Goal: Communication & Community: Share content

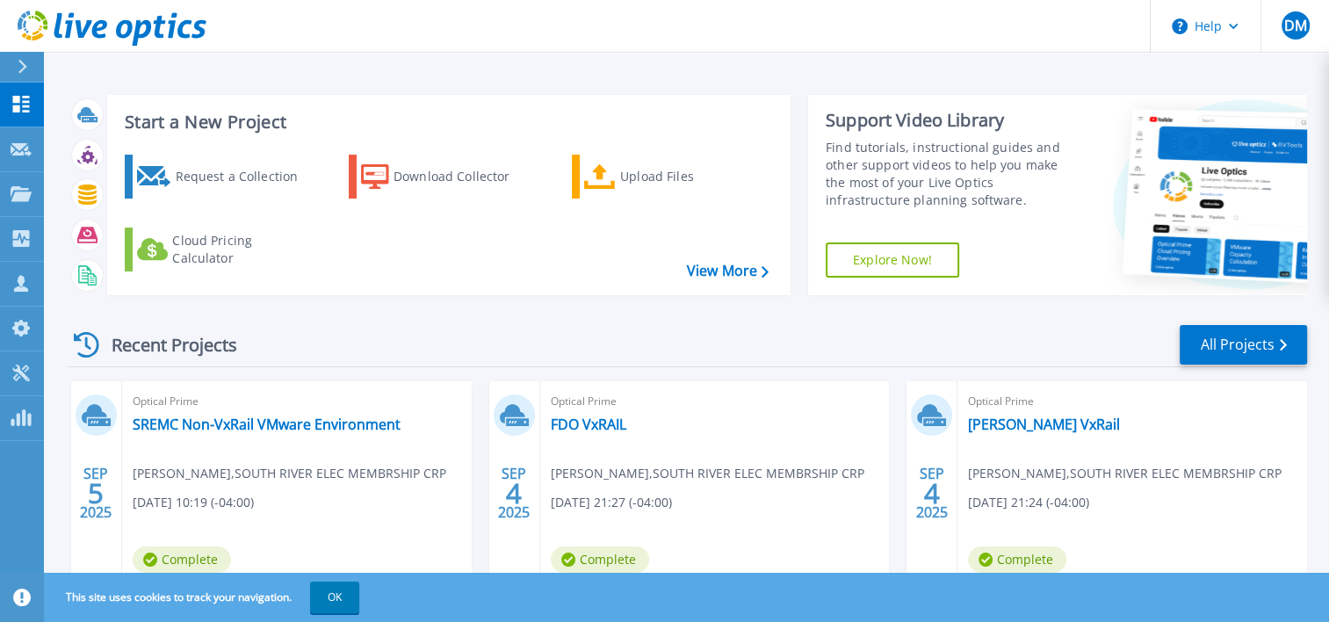
click at [472, 331] on div "Recent Projects All Projects" at bounding box center [687, 345] width 1239 height 44
click at [478, 334] on div "Recent Projects All Projects" at bounding box center [687, 345] width 1239 height 44
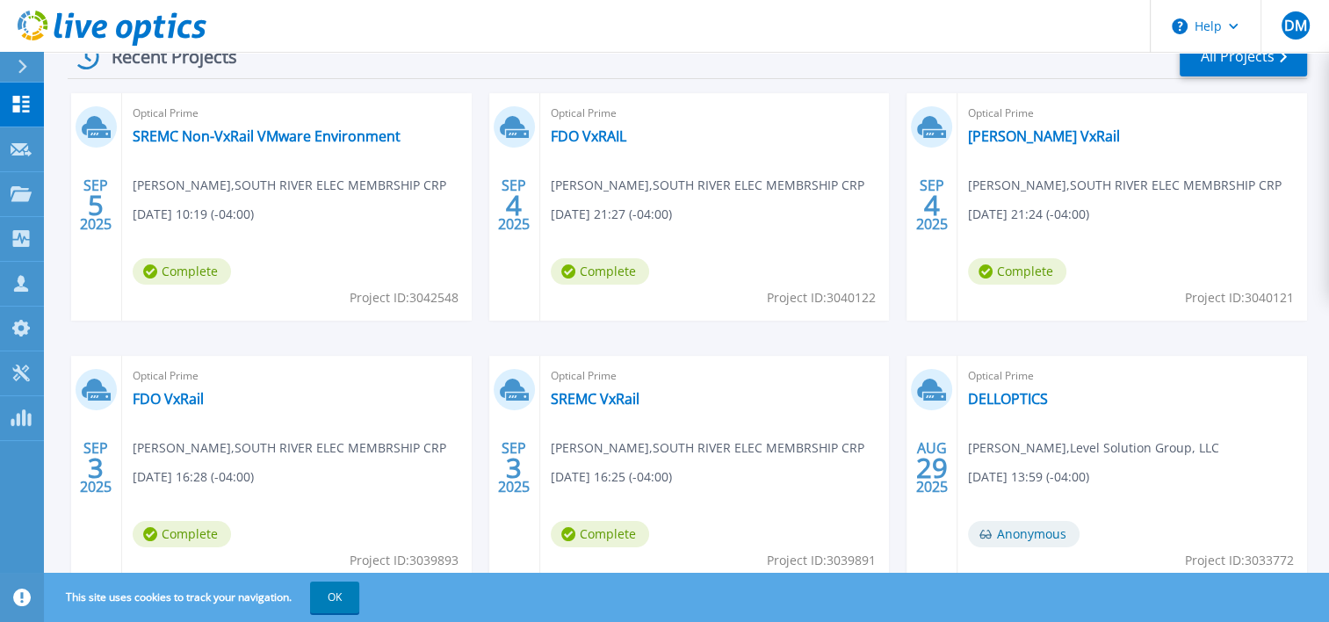
scroll to position [302, 0]
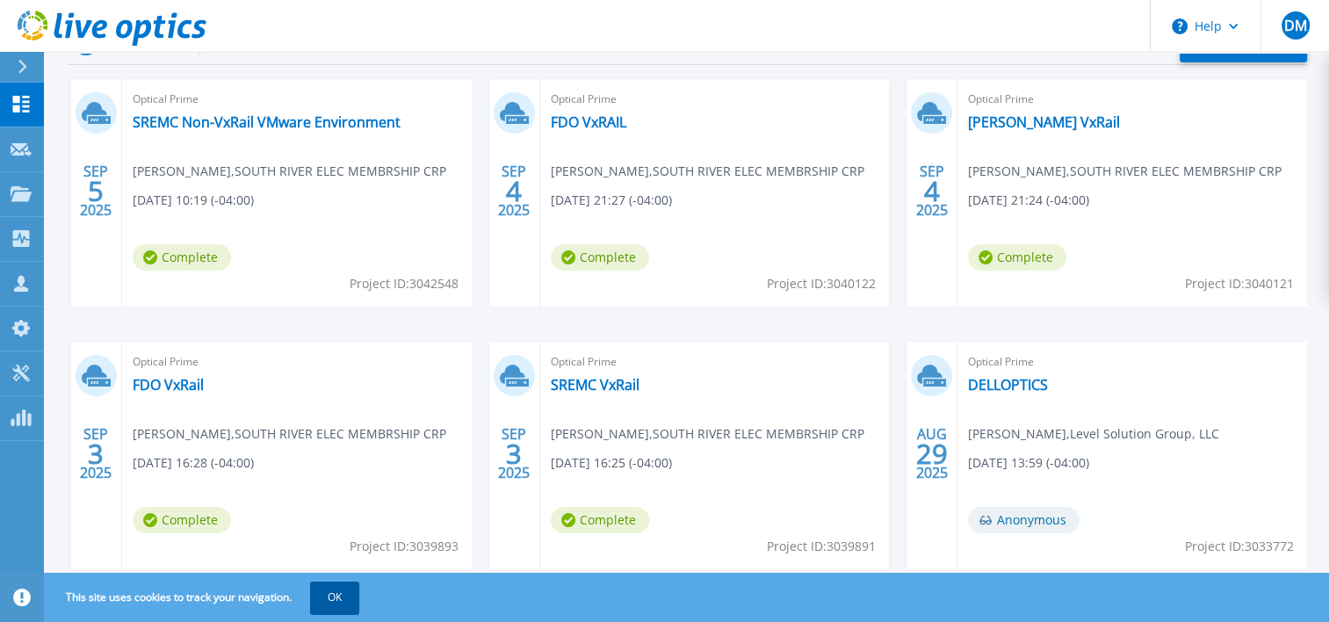
click at [327, 604] on button "OK" at bounding box center [334, 597] width 49 height 32
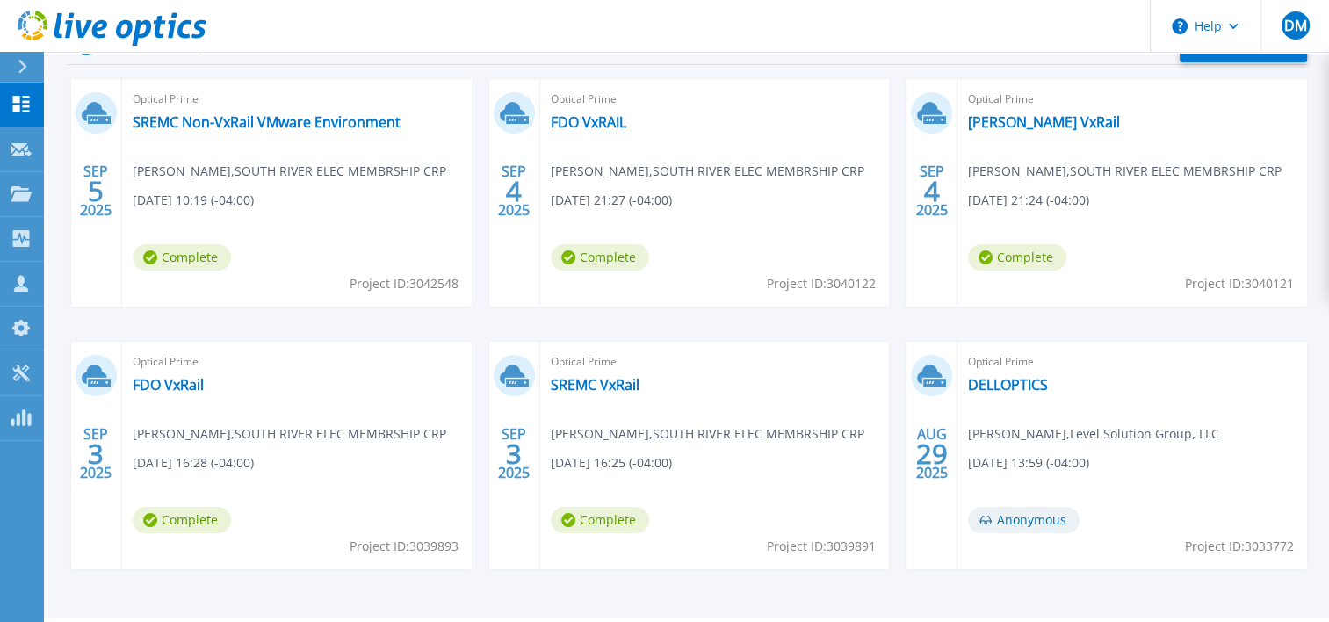
click at [479, 337] on div "SEP 5 2025 Optical Prime SREMC Non-VxRail VMware Environment Tony Costanzo , SO…" at bounding box center [680, 341] width 1253 height 525
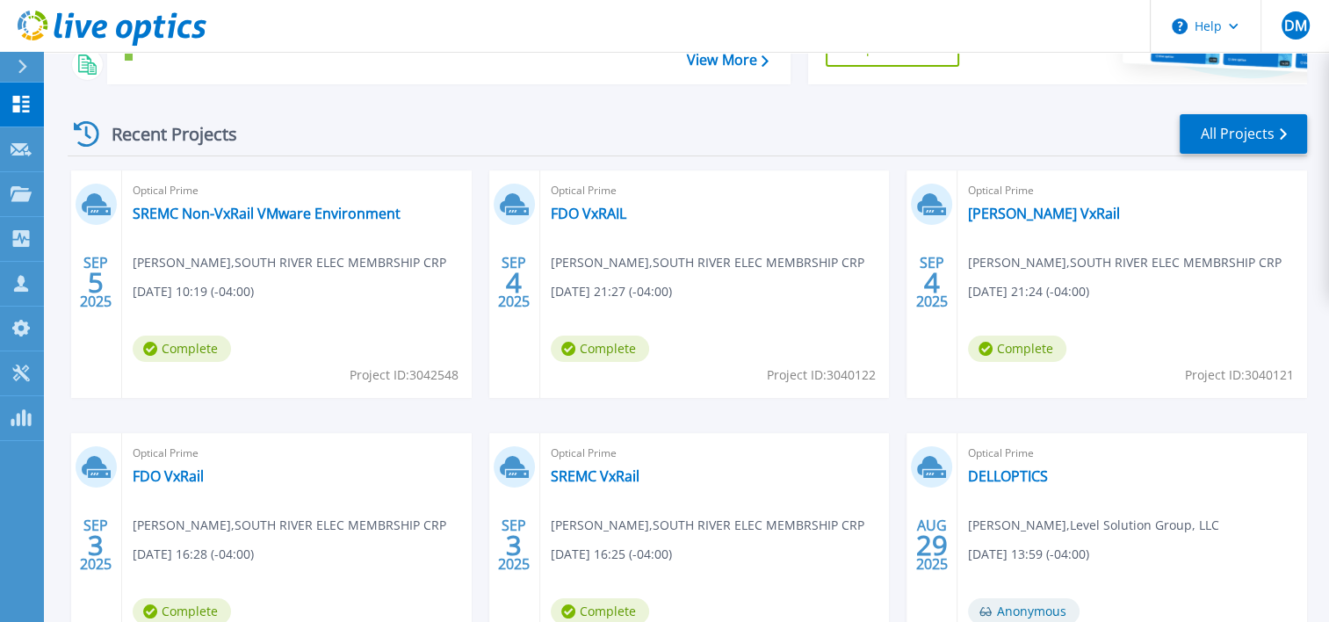
scroll to position [0, 0]
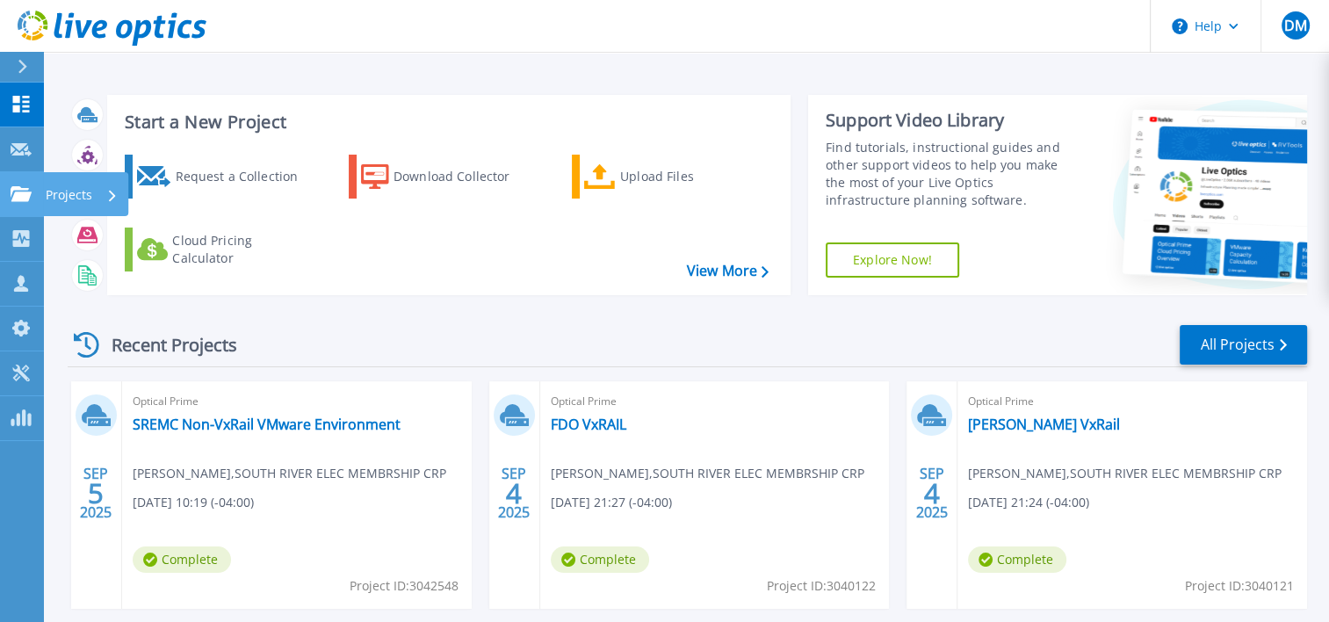
click at [23, 194] on icon at bounding box center [21, 193] width 21 height 15
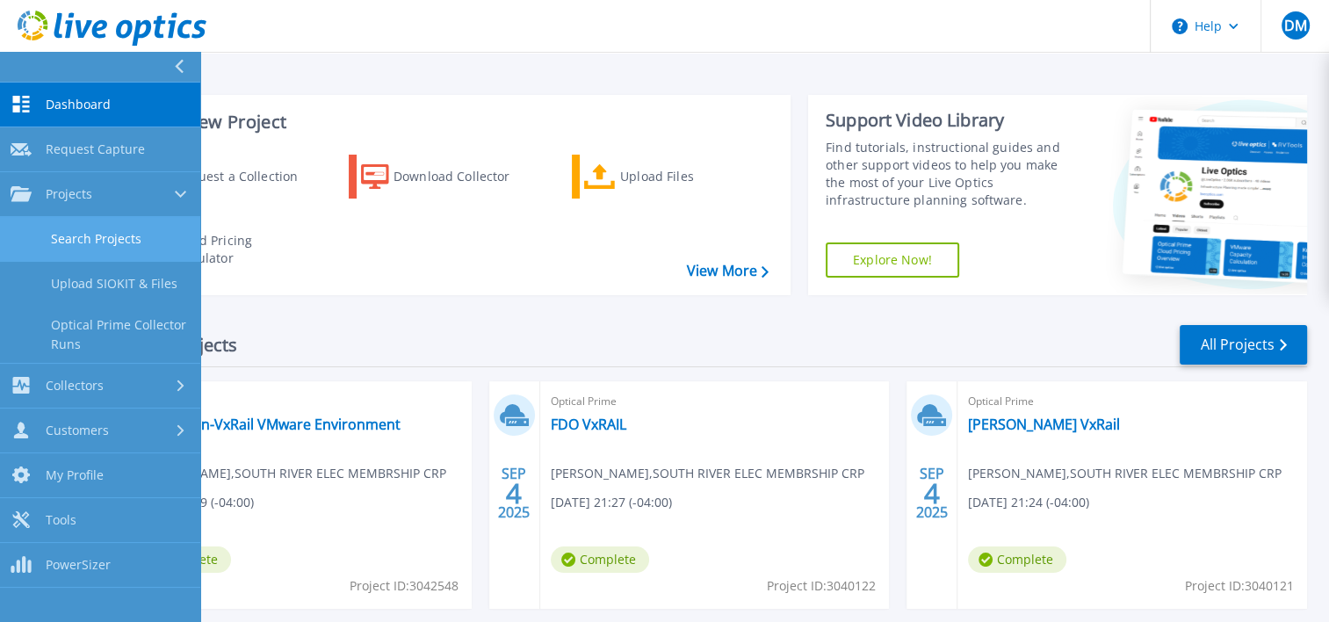
click at [91, 233] on link "Search Projects" at bounding box center [100, 239] width 200 height 45
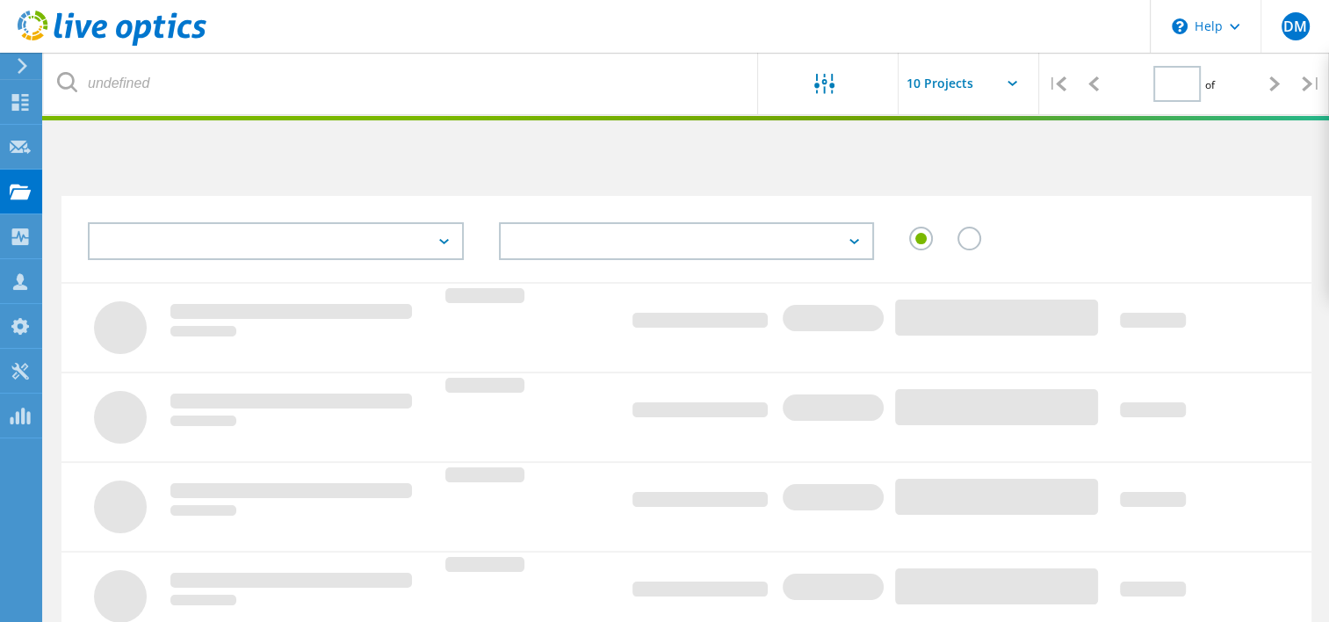
type input "1"
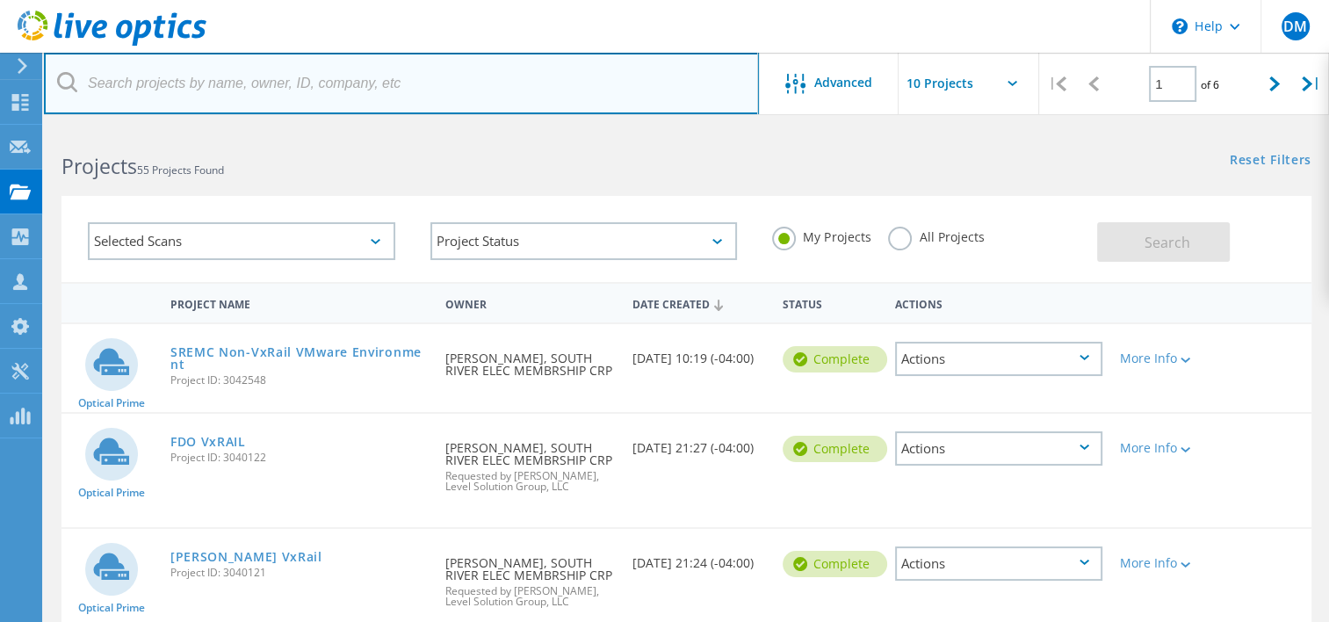
click at [187, 86] on input "text" at bounding box center [401, 83] width 715 height 61
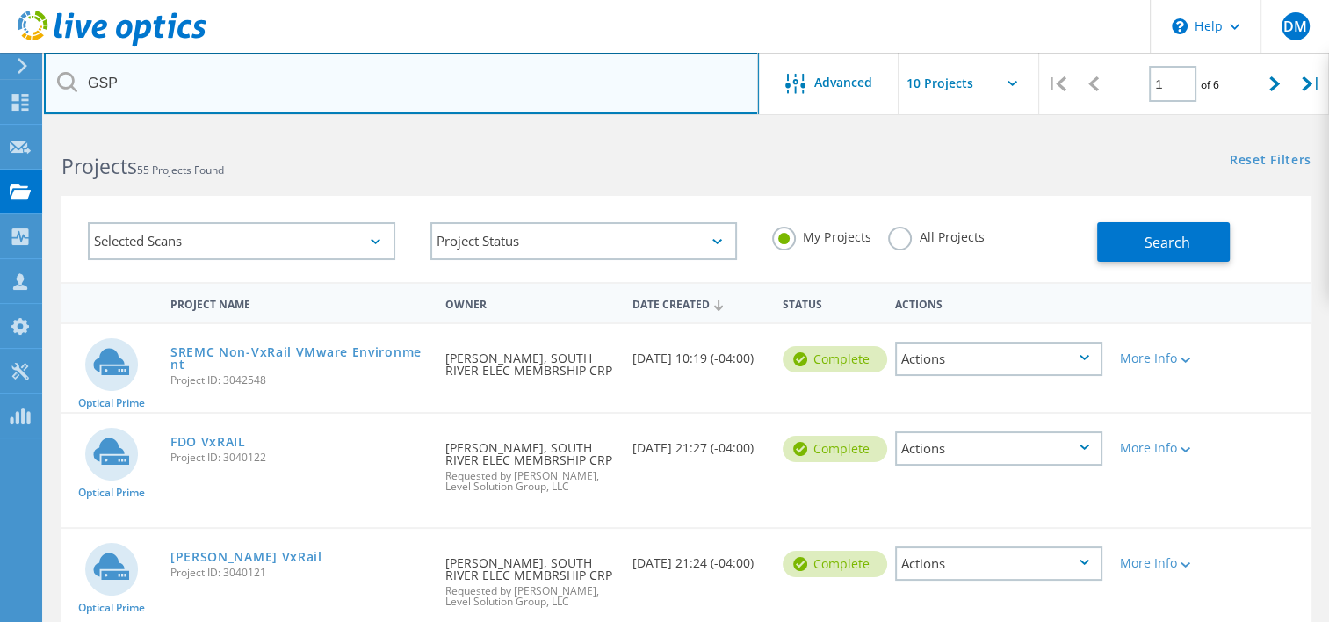
type input "GSP"
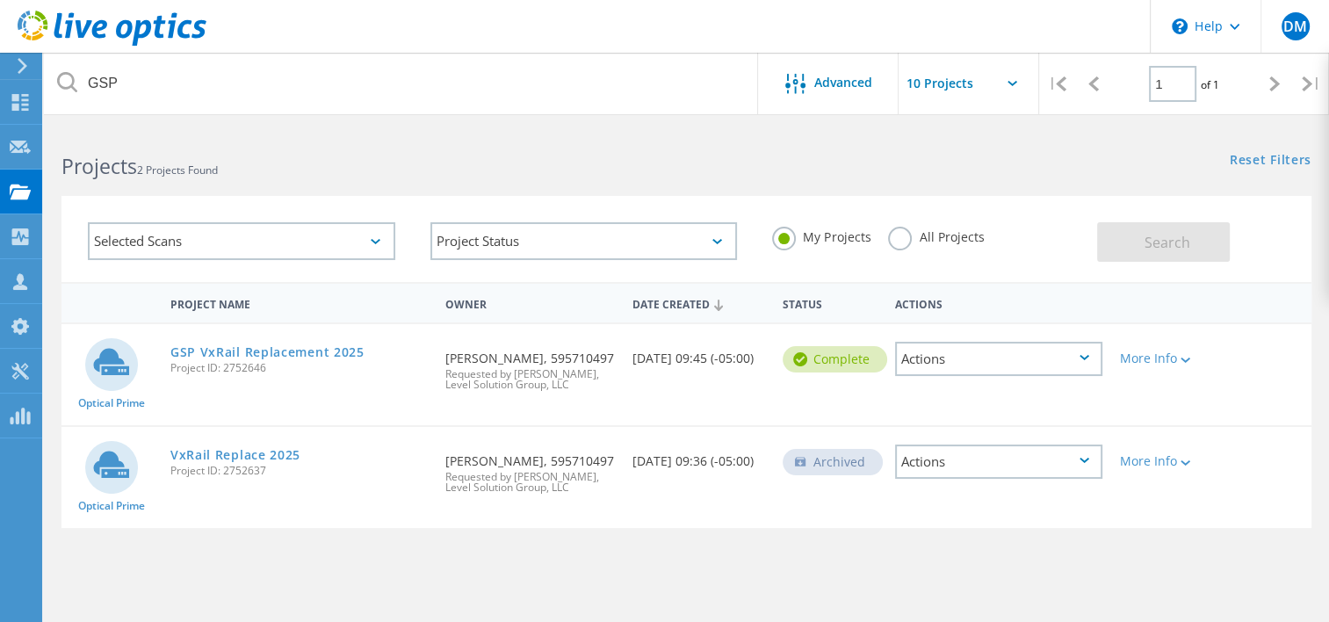
click at [1001, 365] on div "Actions" at bounding box center [998, 359] width 207 height 34
click at [340, 378] on div "GSP VxRail Replacement 2025 Project ID: 2752646" at bounding box center [299, 357] width 275 height 67
click at [190, 349] on link "GSP VxRail Replacement 2025" at bounding box center [267, 352] width 194 height 12
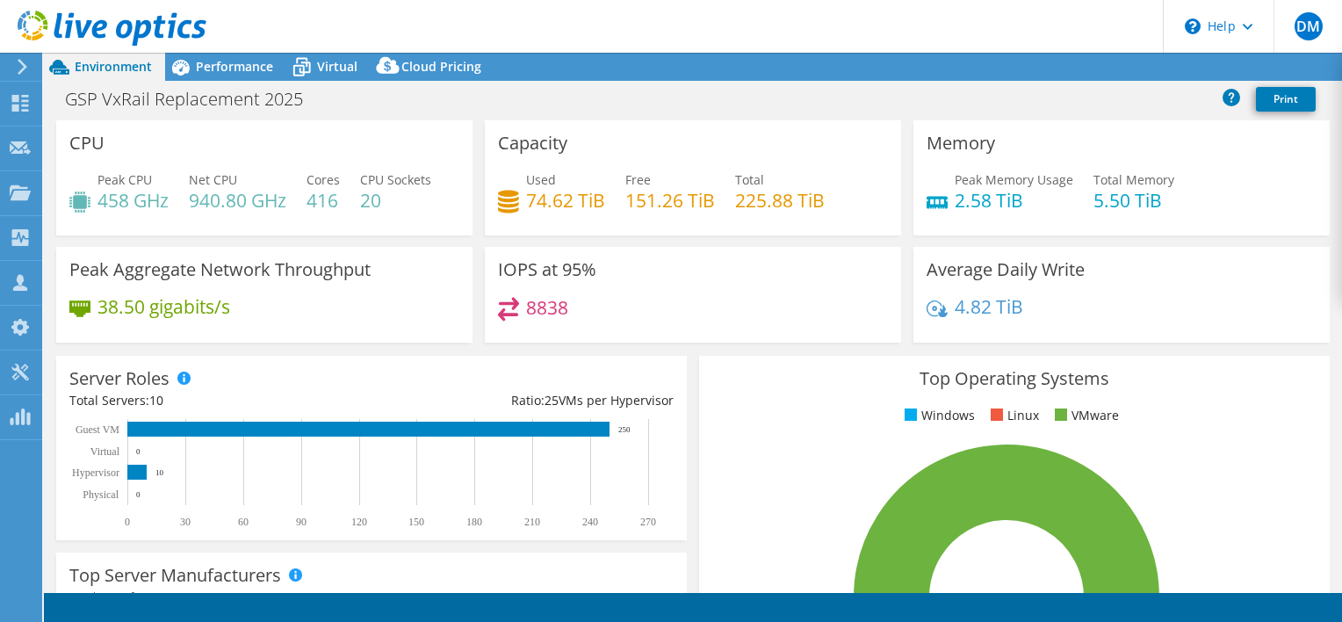
select select "USD"
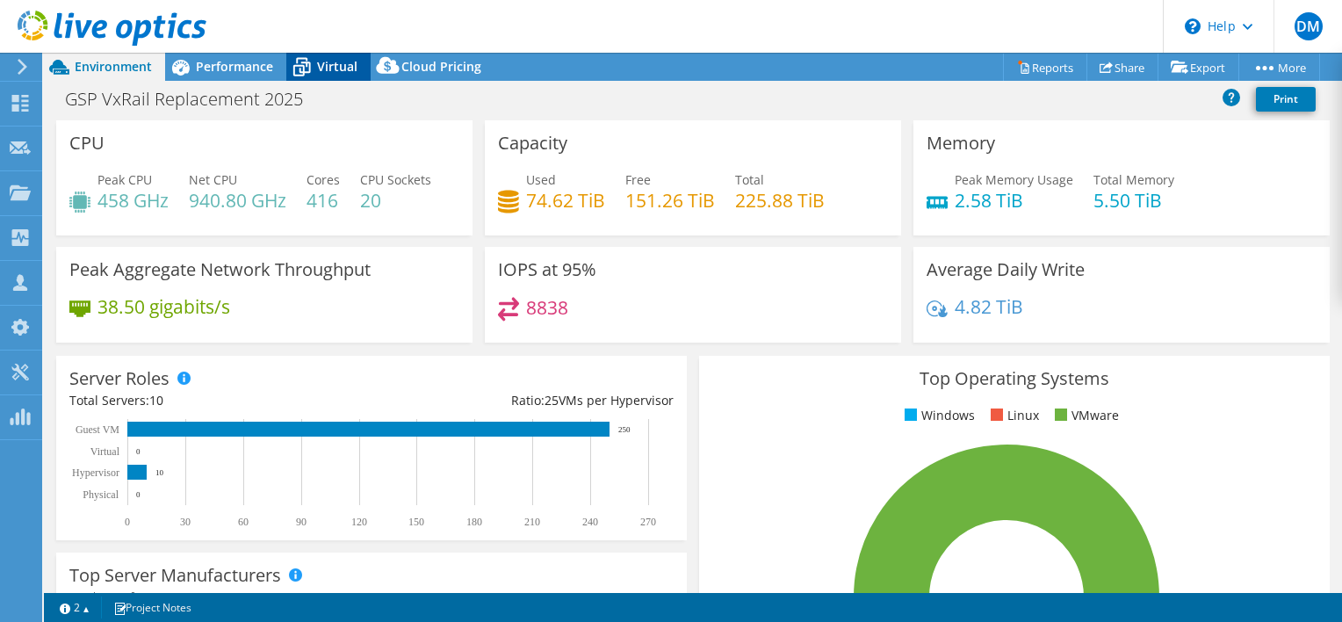
click at [313, 70] on icon at bounding box center [301, 67] width 31 height 31
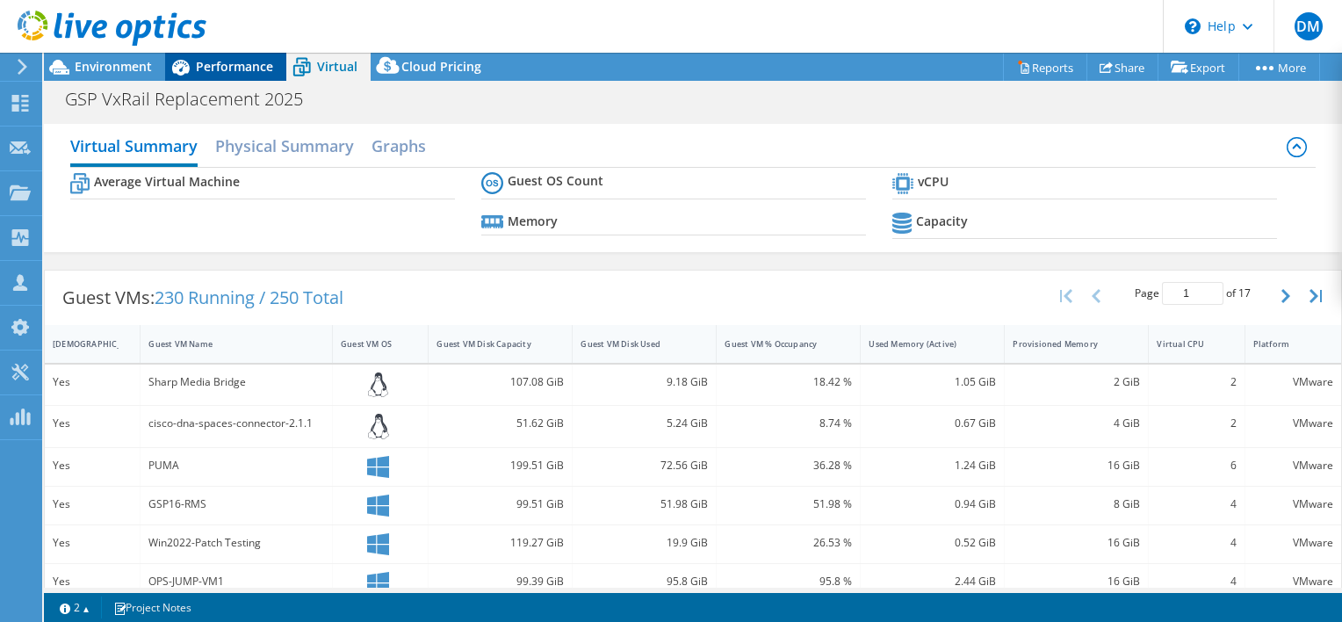
click at [247, 69] on span "Performance" at bounding box center [234, 66] width 77 height 17
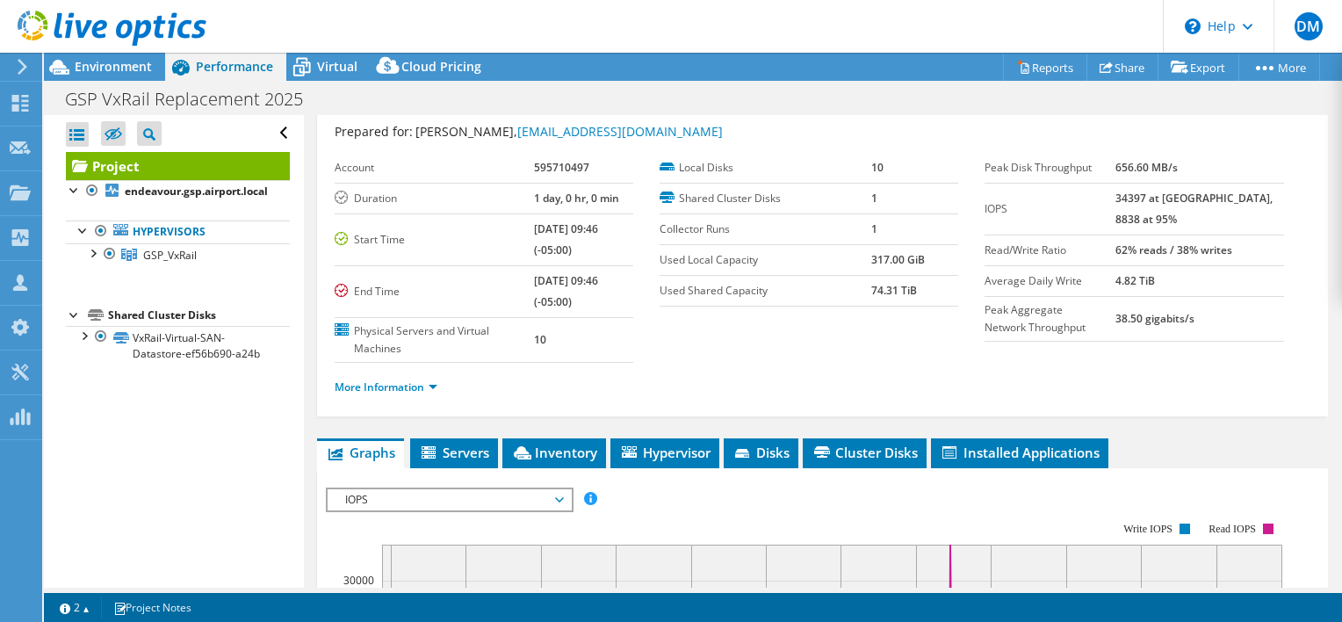
scroll to position [46, 0]
click at [436, 384] on link "More Information" at bounding box center [386, 386] width 103 height 15
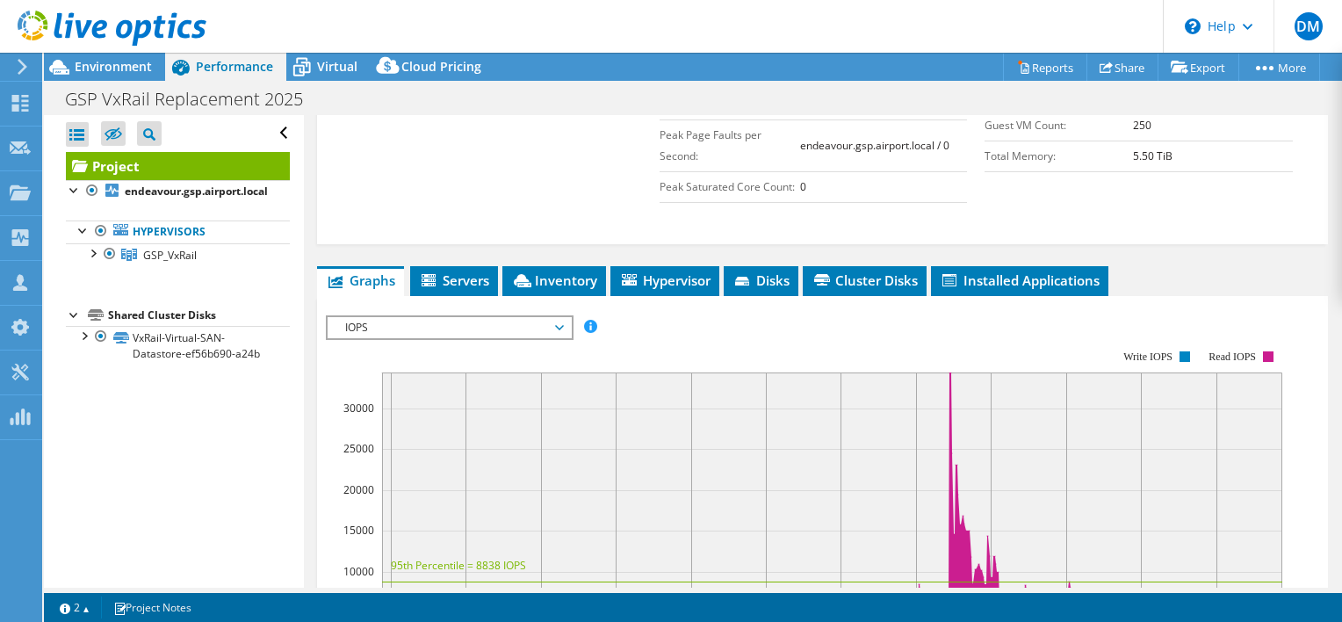
scroll to position [513, 0]
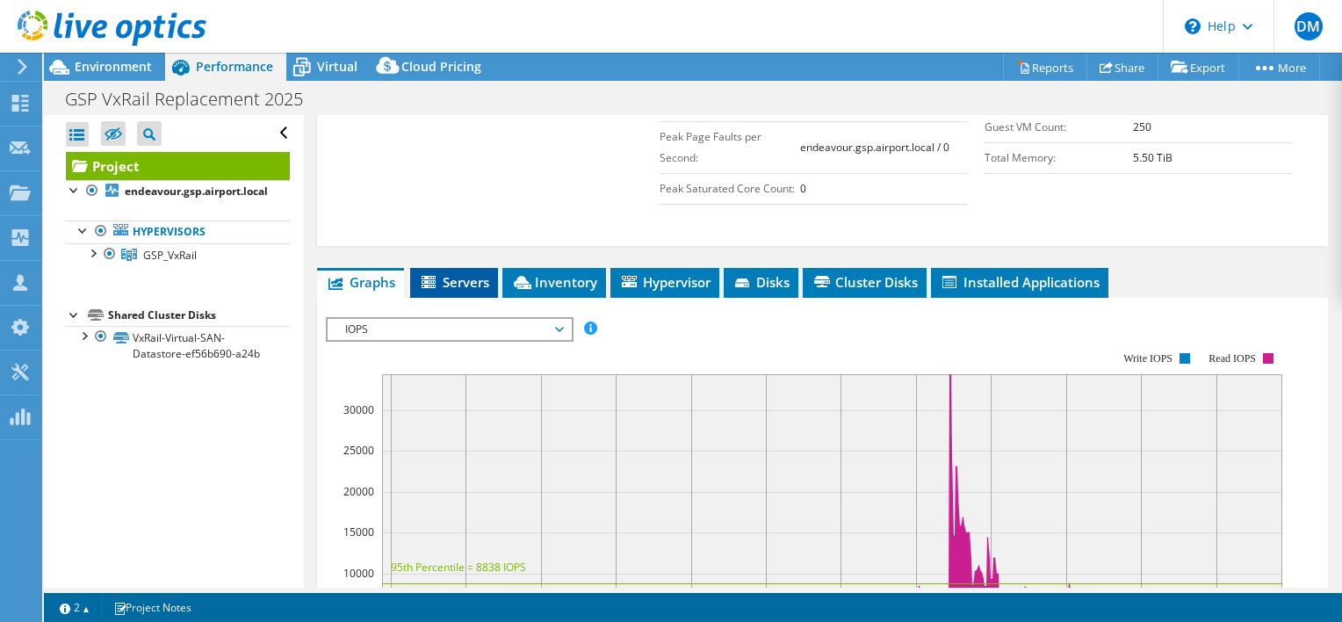
click at [466, 273] on span "Servers" at bounding box center [454, 282] width 70 height 18
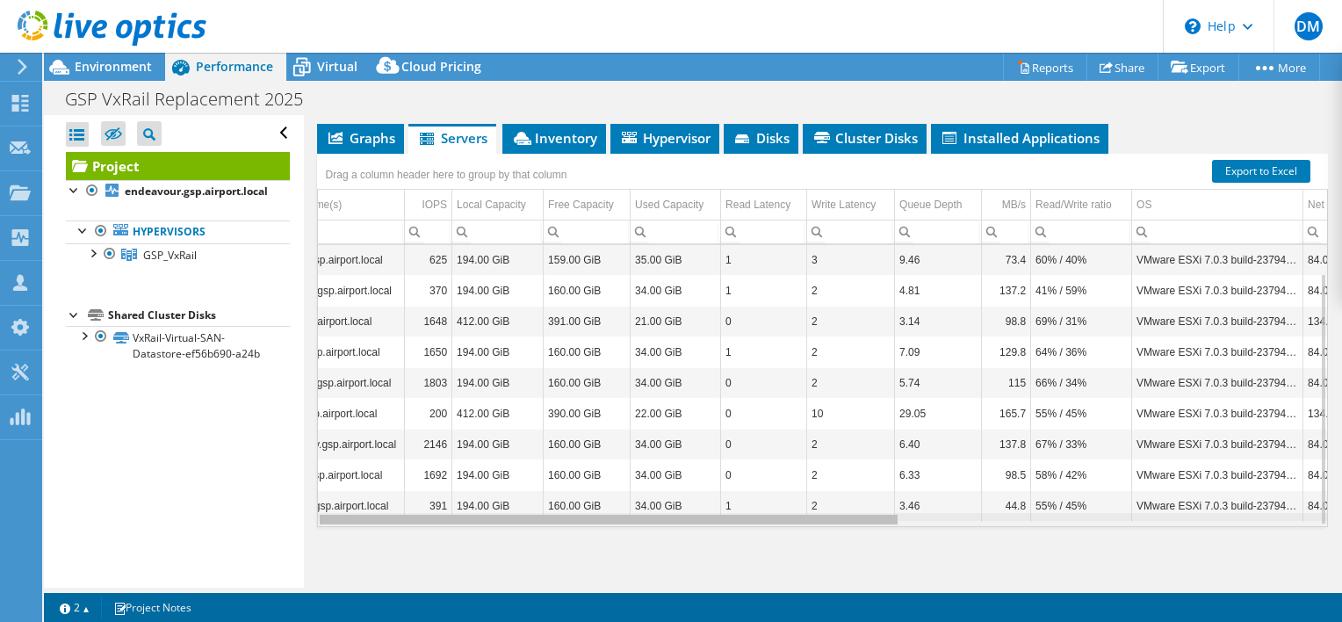
scroll to position [0, 0]
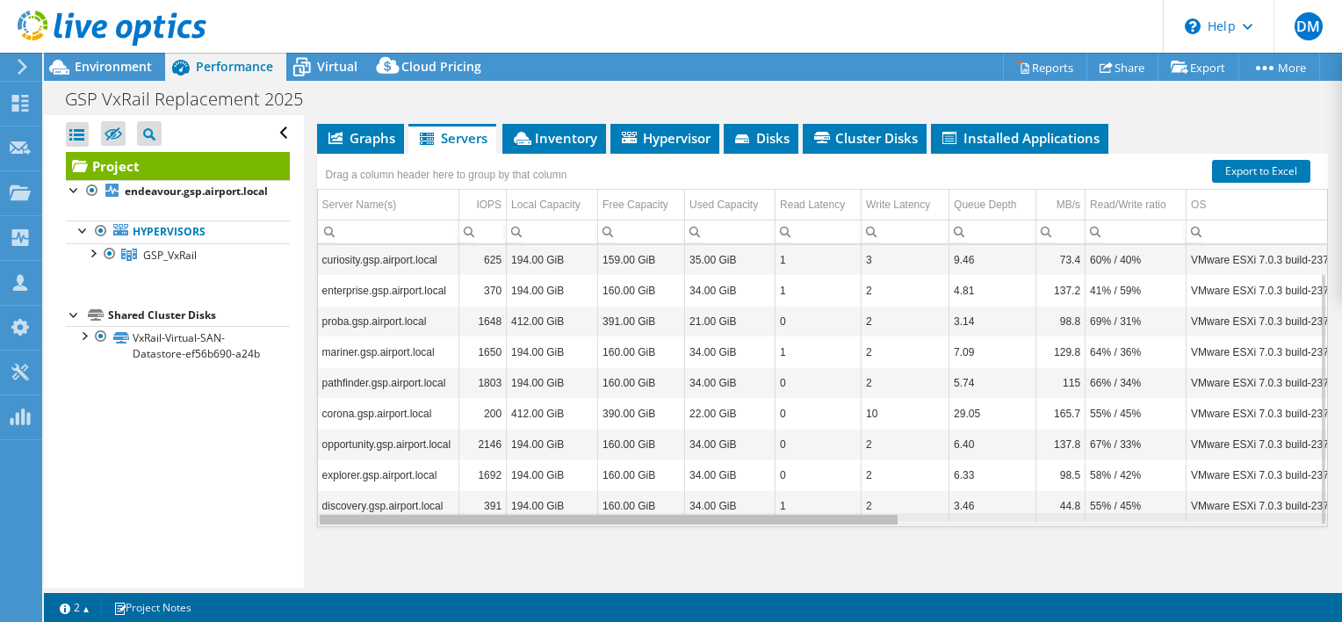
drag, startPoint x: 753, startPoint y: 515, endPoint x: 795, endPoint y: 535, distance: 46.7
click at [795, 535] on body "DM Channel Partner Derek Morrison dmorrison@levelsg.com Level Solution Group, L…" at bounding box center [671, 311] width 1342 height 622
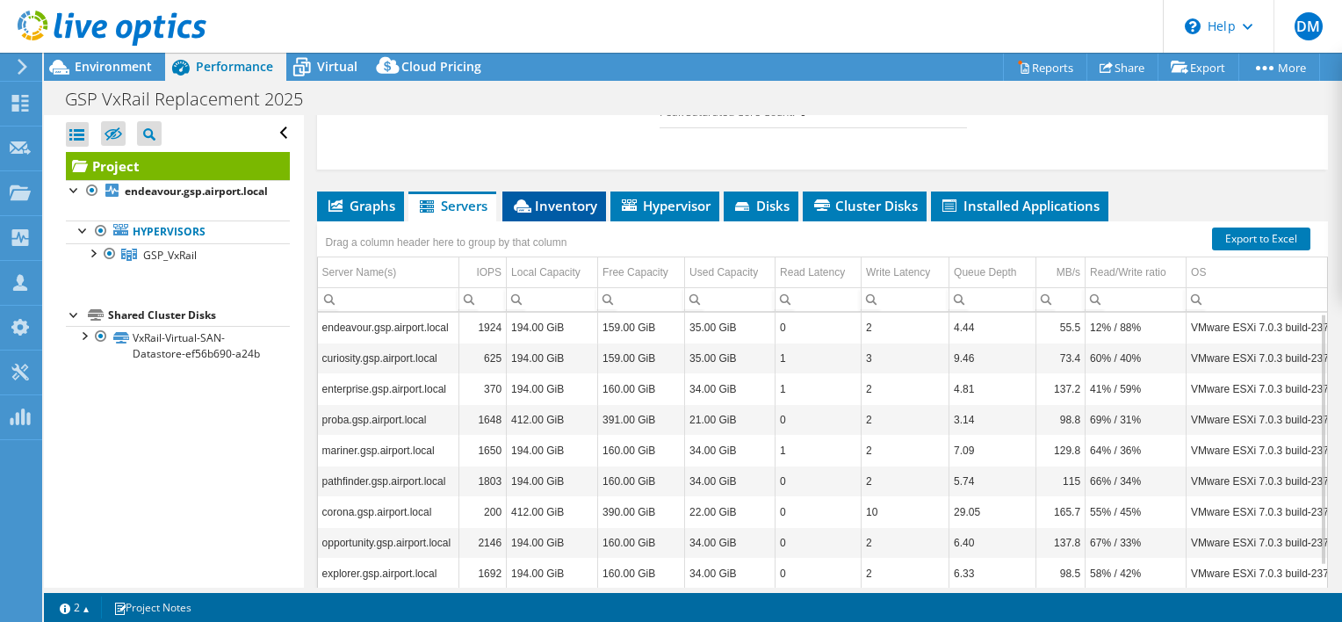
click at [576, 200] on span "Inventory" at bounding box center [554, 206] width 86 height 18
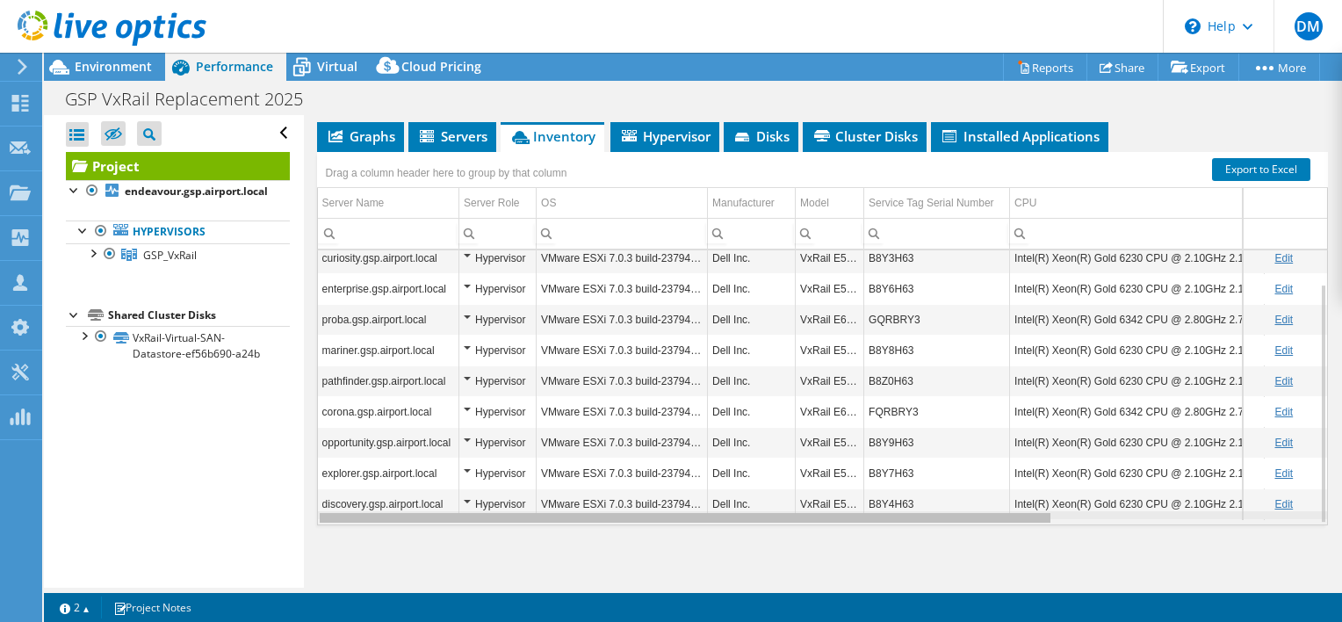
drag, startPoint x: 796, startPoint y: 509, endPoint x: 709, endPoint y: 543, distance: 93.1
click at [709, 543] on body "DM Channel Partner Derek Morrison dmorrison@levelsg.com Level Solution Group, L…" at bounding box center [671, 311] width 1342 height 622
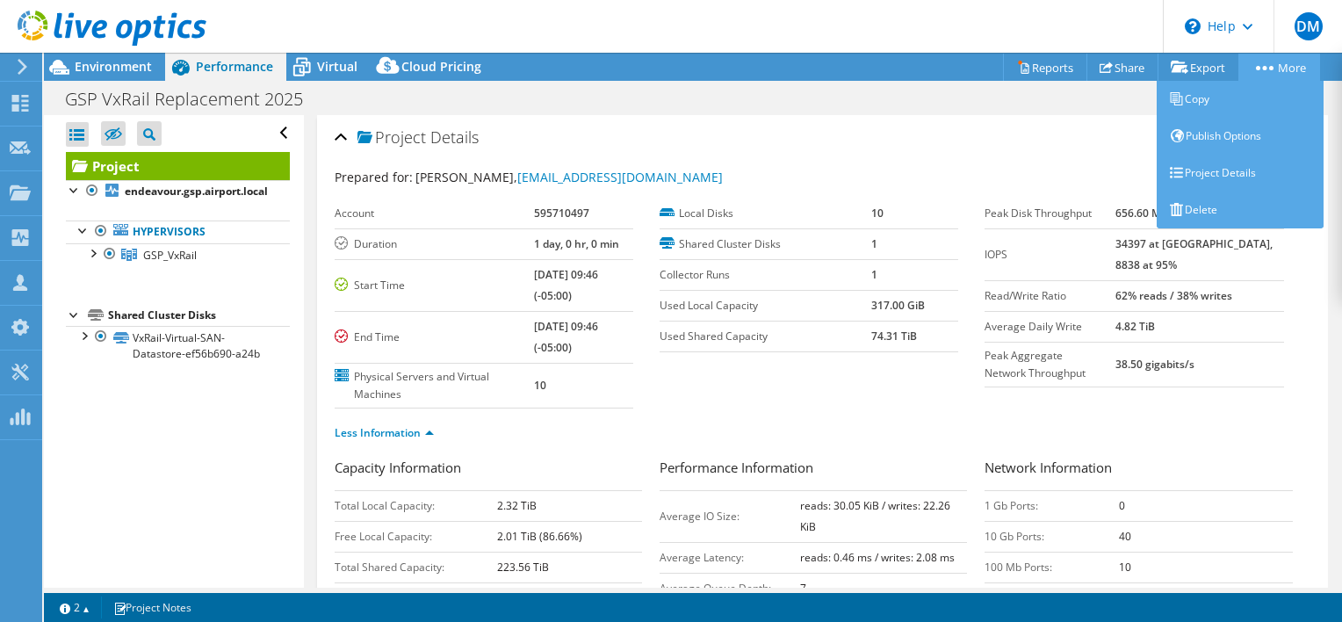
click at [1251, 67] on link "More" at bounding box center [1279, 67] width 82 height 27
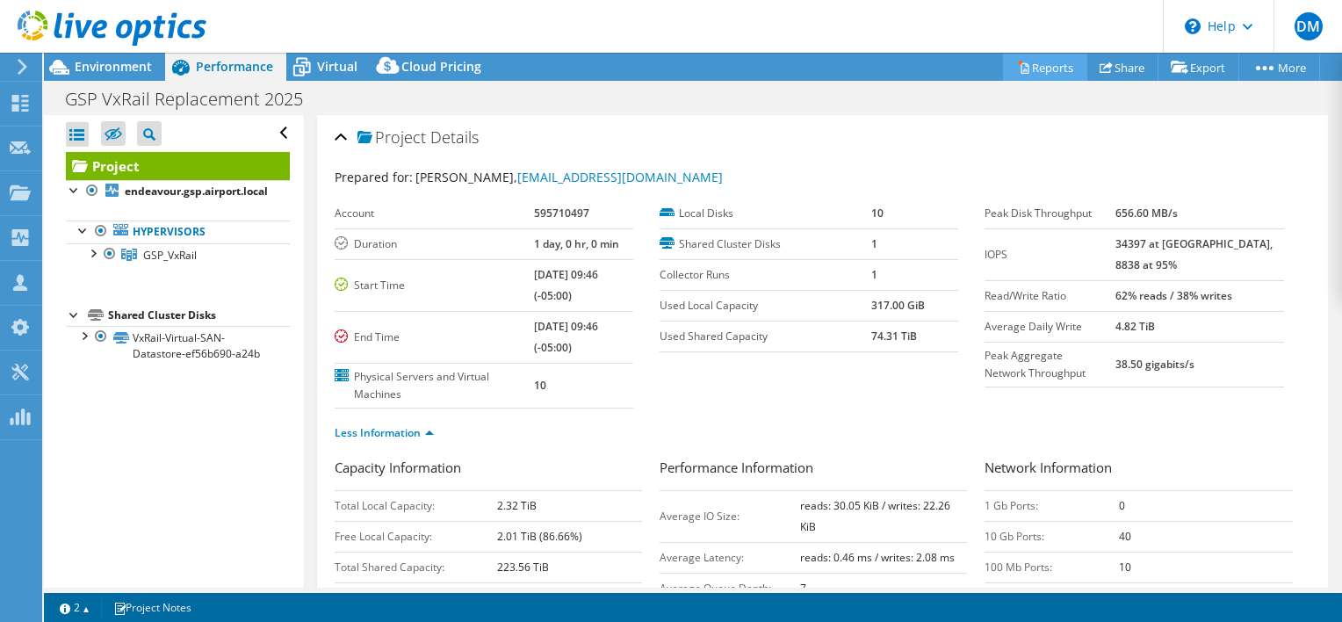
click at [1032, 63] on link "Reports" at bounding box center [1045, 67] width 84 height 27
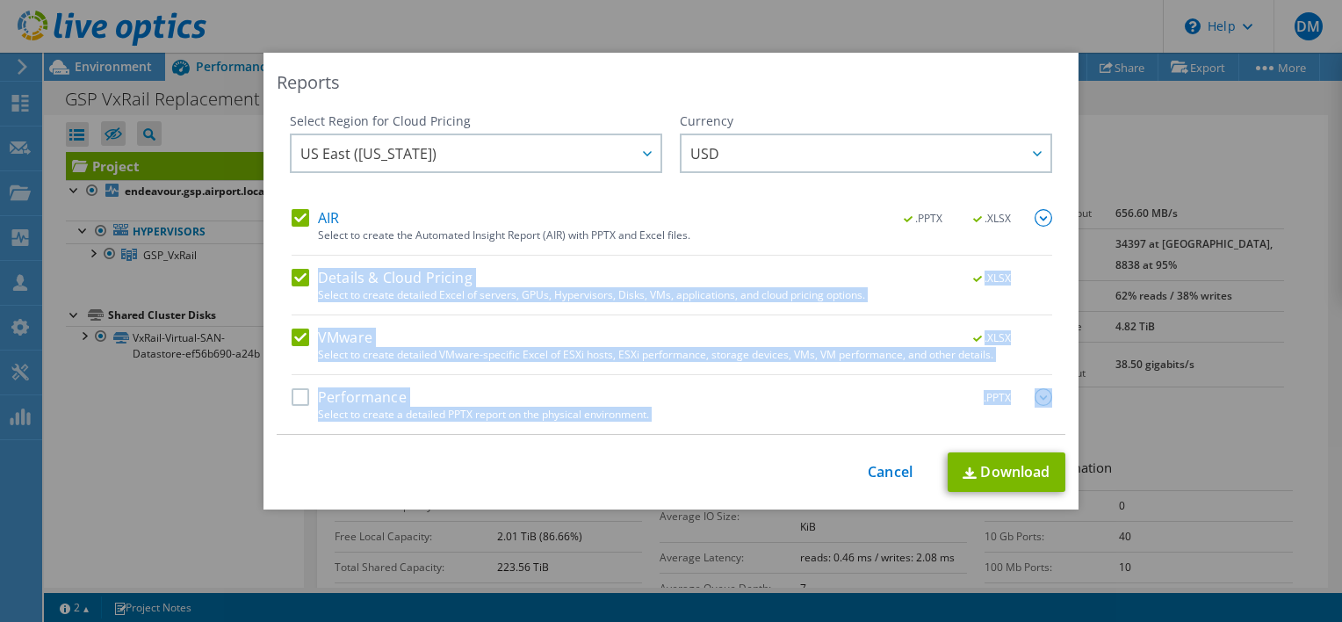
drag, startPoint x: 294, startPoint y: 274, endPoint x: 753, endPoint y: 476, distance: 501.7
click at [753, 476] on div "Reports Select Region for Cloud Pricing Asia Pacific (Hong Kong) Asia Pacific (…" at bounding box center [670, 281] width 815 height 457
click at [753, 476] on div "This process may take a while, please wait... Cancel Download" at bounding box center [671, 472] width 789 height 40
click at [751, 473] on div "This process may take a while, please wait... Cancel Download" at bounding box center [671, 472] width 789 height 40
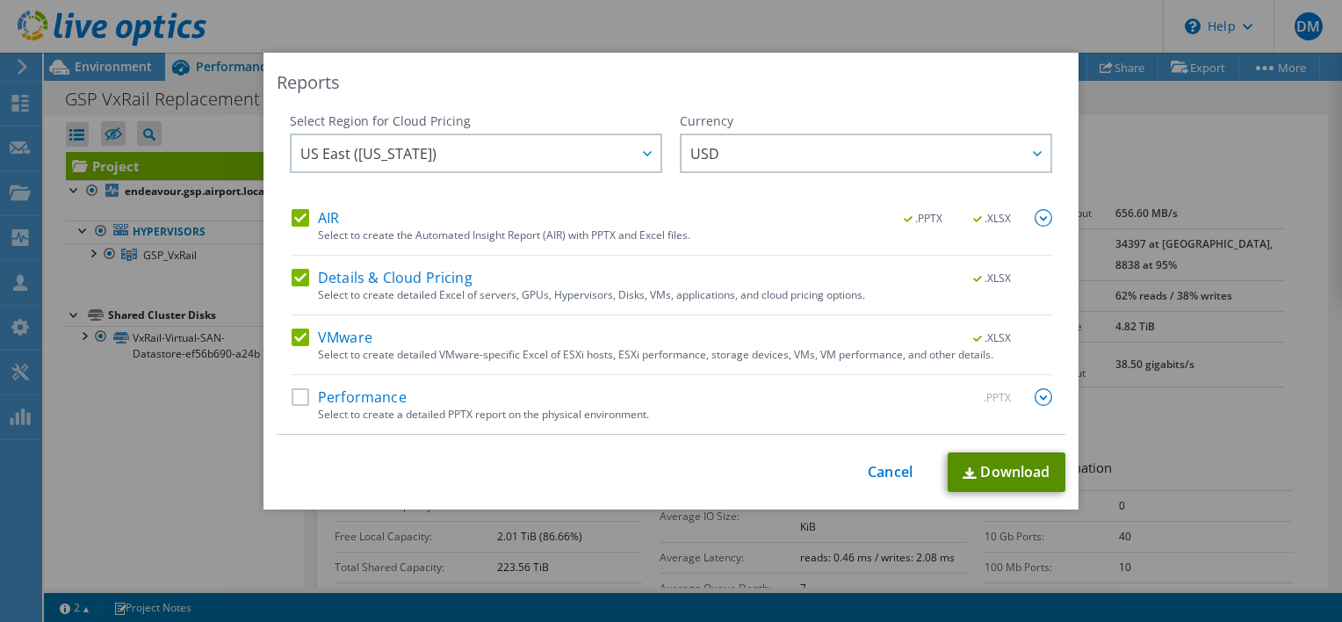
click at [990, 474] on link "Download" at bounding box center [1006, 472] width 118 height 40
click at [882, 472] on link "Cancel" at bounding box center [890, 472] width 45 height 17
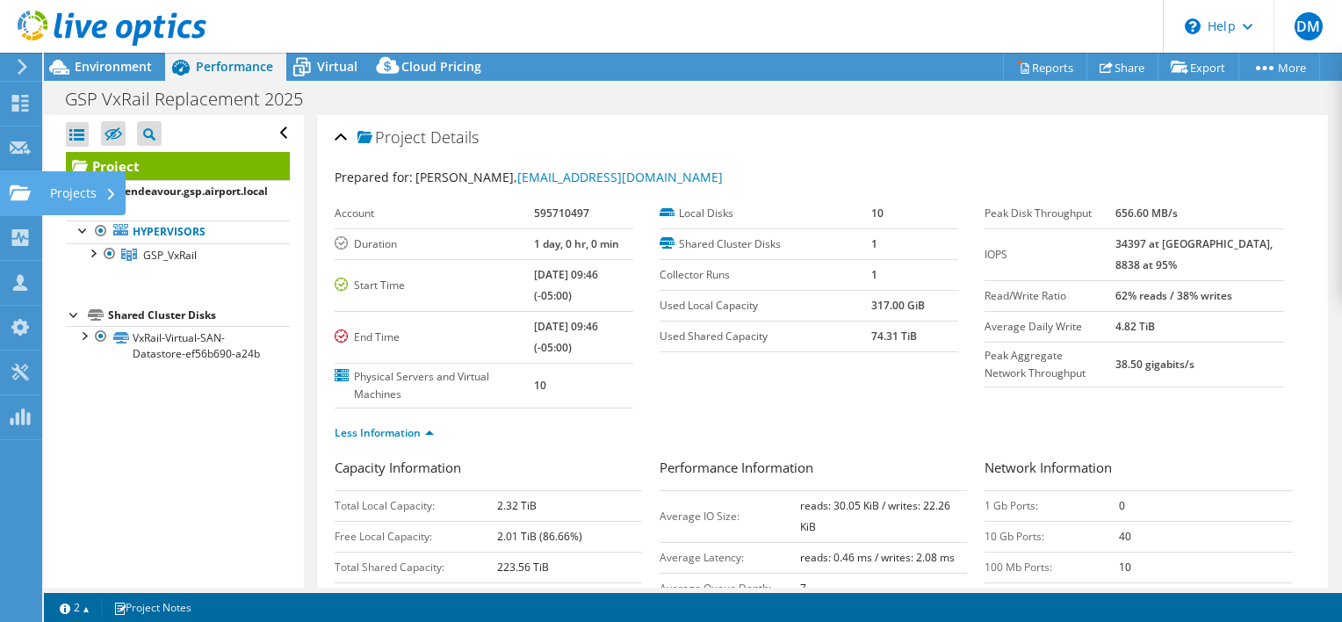
click at [91, 180] on div "Projects" at bounding box center [83, 193] width 84 height 44
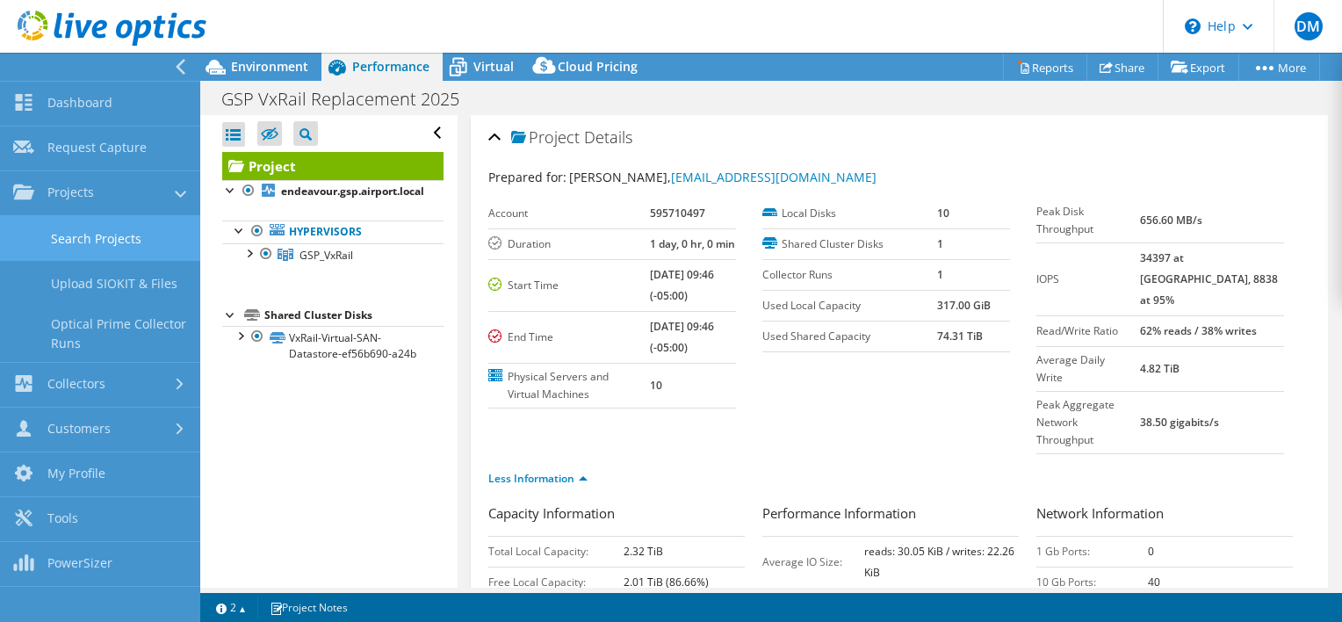
click at [109, 240] on link "Search Projects" at bounding box center [100, 238] width 200 height 45
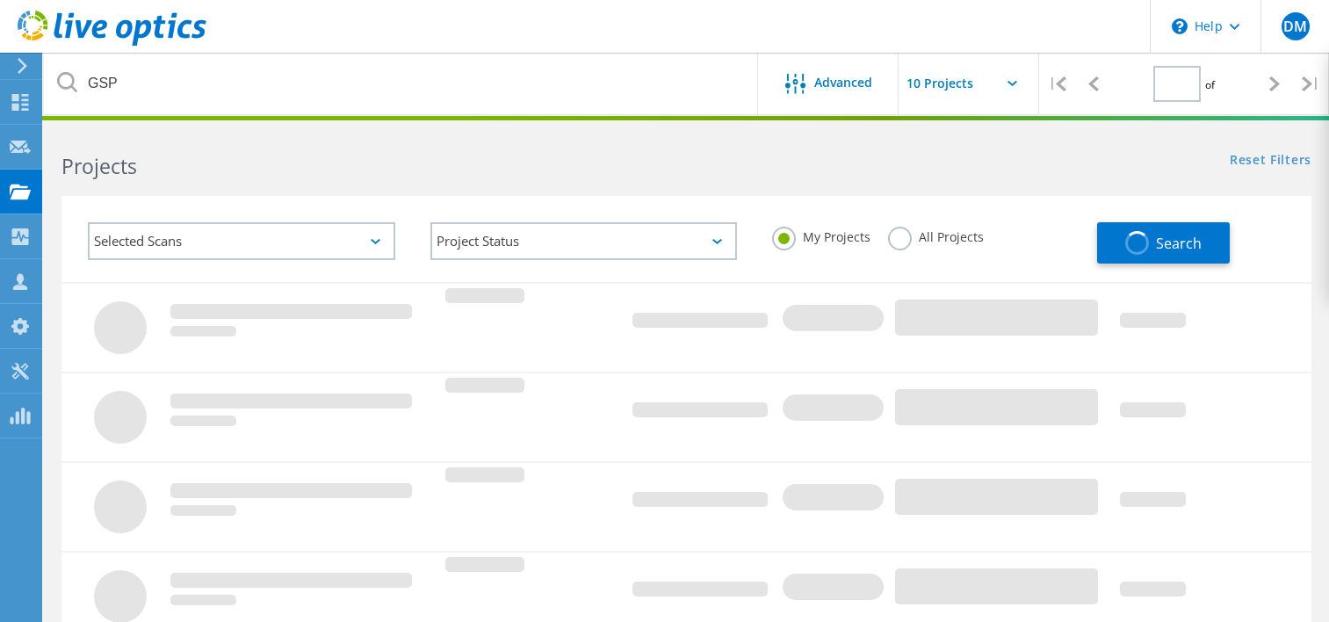
type input "1"
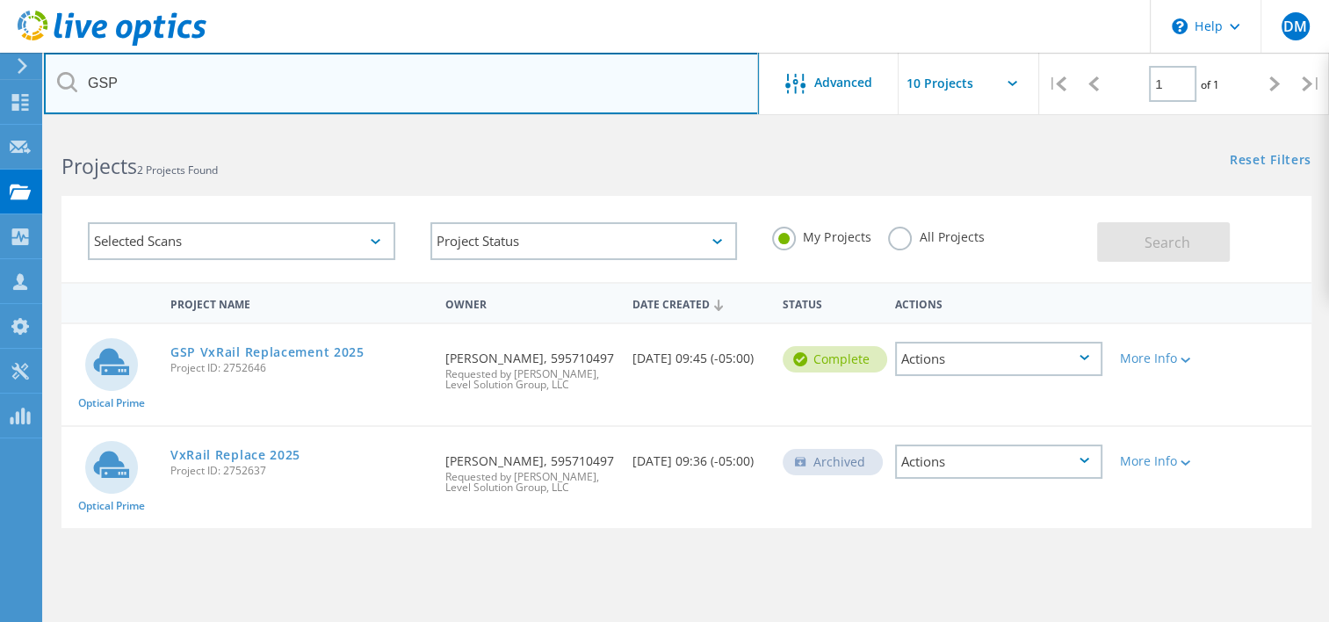
click at [270, 83] on input "GSP" at bounding box center [401, 83] width 715 height 61
type input "sremc"
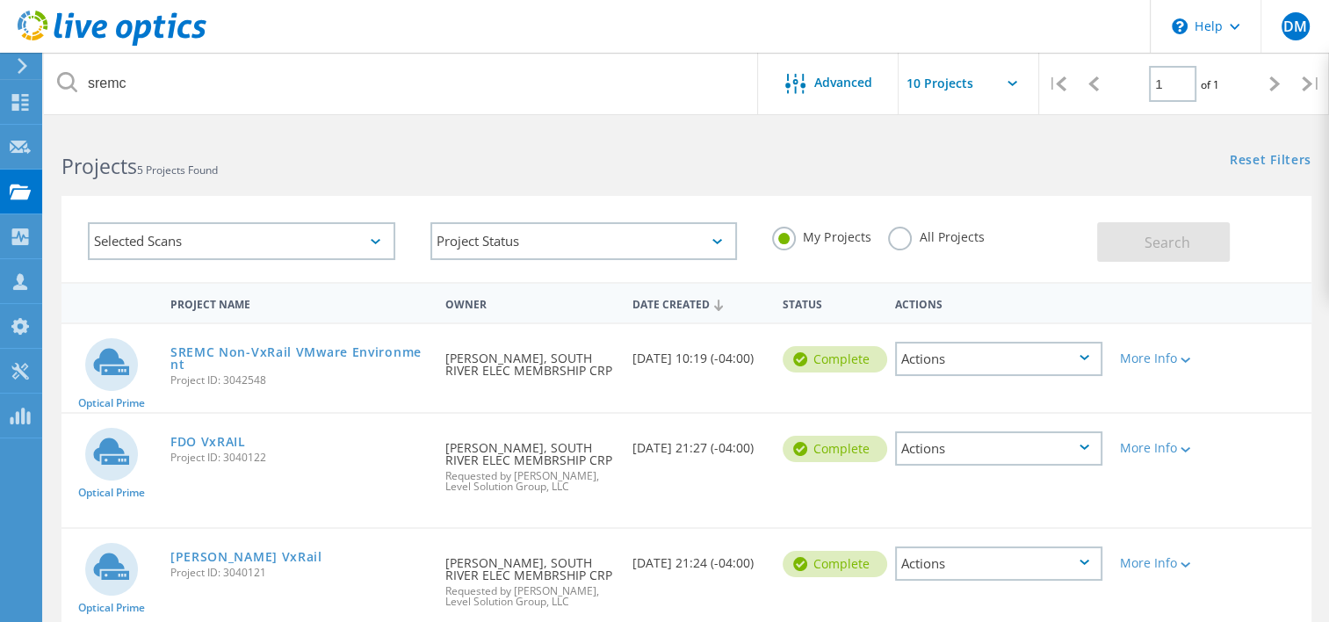
click at [900, 238] on label "All Projects" at bounding box center [936, 235] width 96 height 17
click at [0, 0] on input "All Projects" at bounding box center [0, 0] width 0 height 0
click at [1138, 239] on button "Search" at bounding box center [1163, 242] width 133 height 40
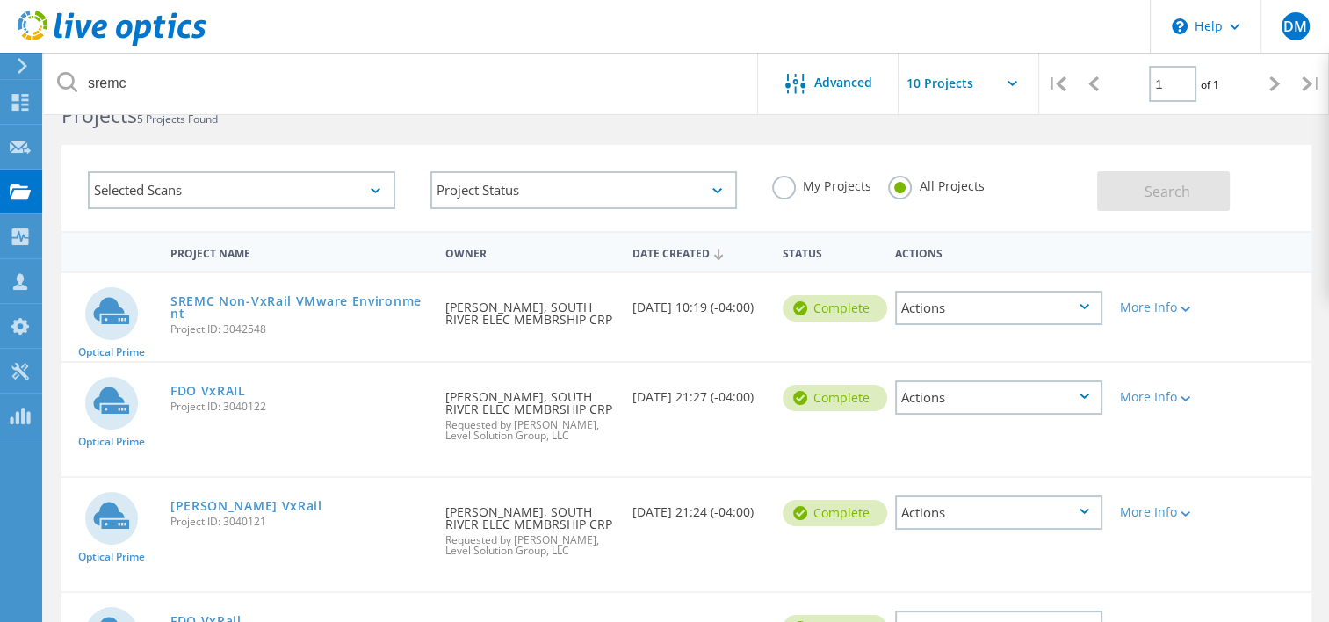
scroll to position [52, 0]
click at [970, 285] on div "Actions" at bounding box center [998, 306] width 225 height 69
click at [941, 299] on div "Actions" at bounding box center [998, 307] width 207 height 34
click at [987, 321] on div "Share" at bounding box center [999, 320] width 204 height 27
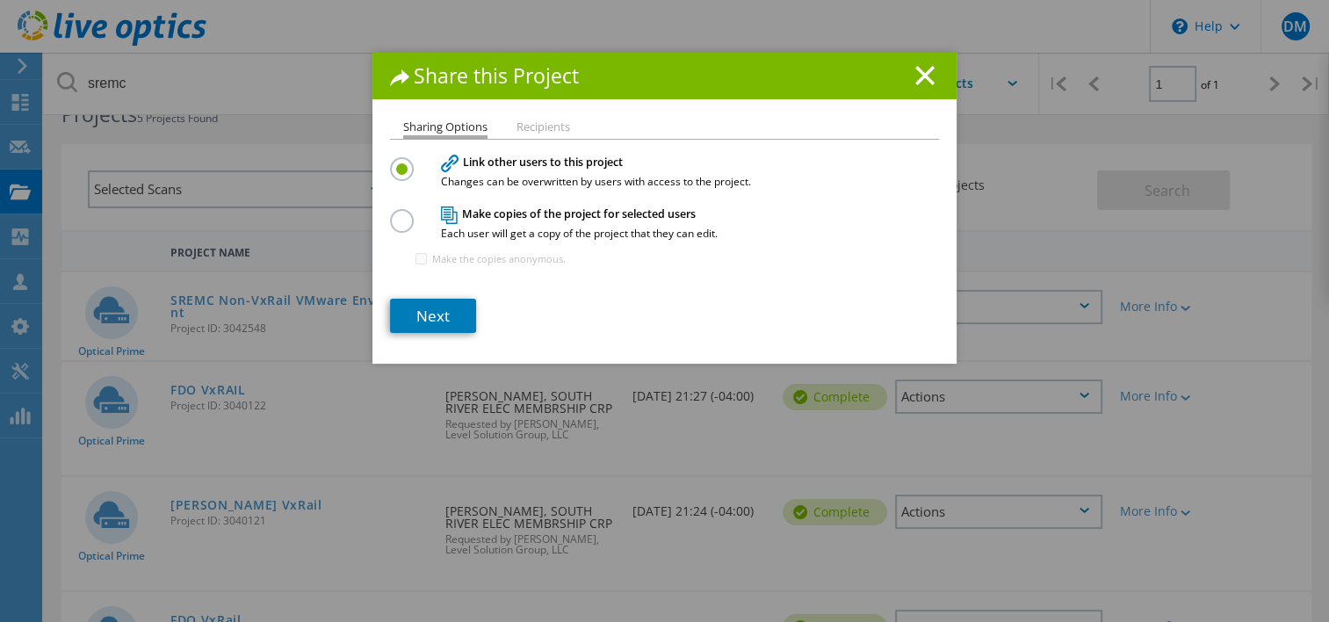
click at [533, 216] on h4 "Make copies of the project for selected users Each user will get a copy of the …" at bounding box center [660, 222] width 439 height 32
click at [420, 304] on link "Next" at bounding box center [433, 316] width 86 height 34
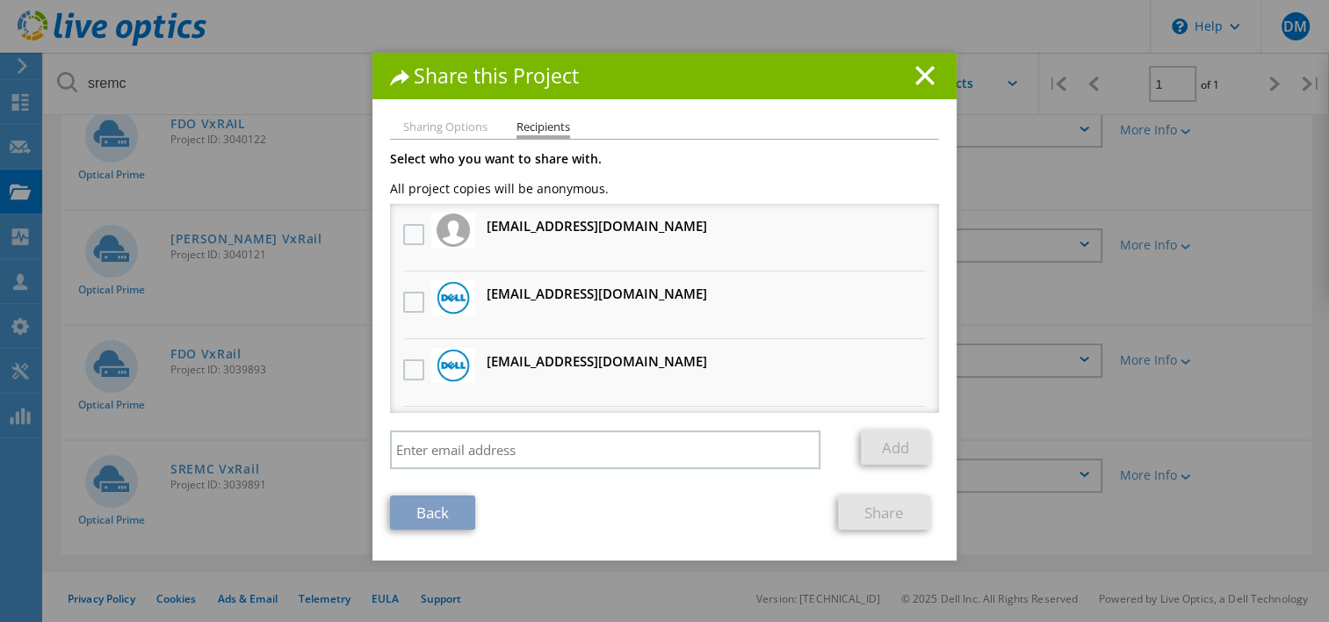
scroll to position [0, 0]
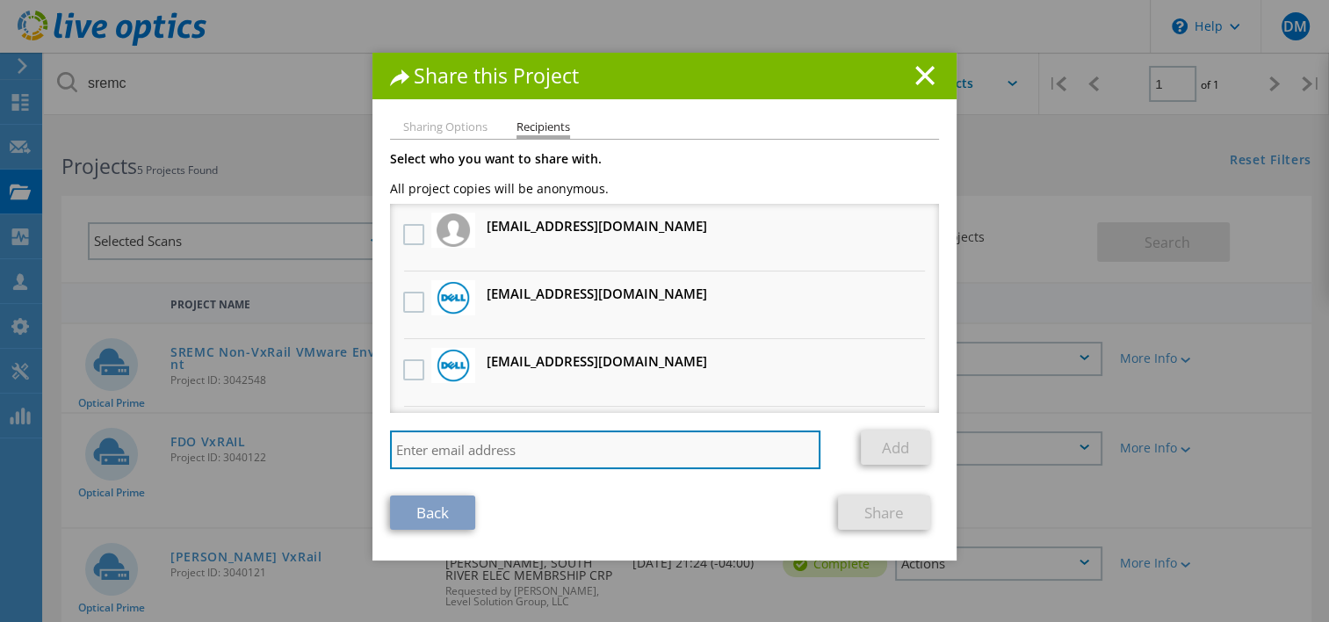
click at [606, 464] on input "search" at bounding box center [605, 449] width 430 height 39
type input "[EMAIL_ADDRESS][DOMAIN_NAME]"
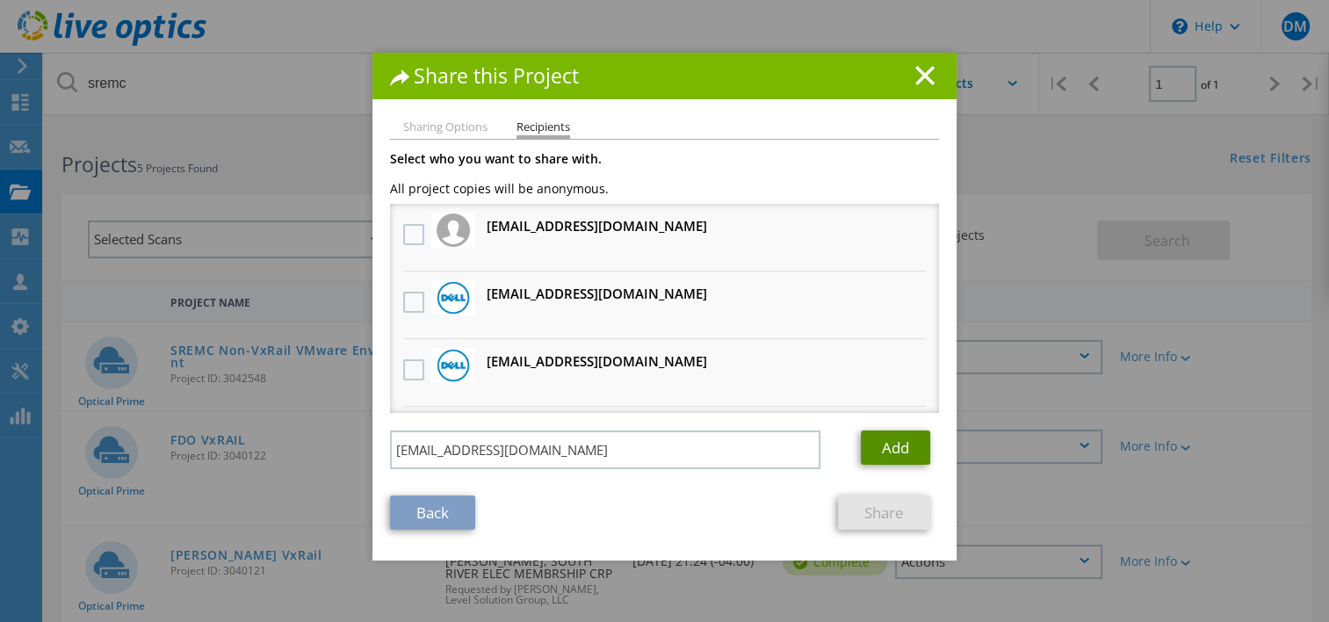
click at [890, 457] on link "Add" at bounding box center [895, 447] width 69 height 34
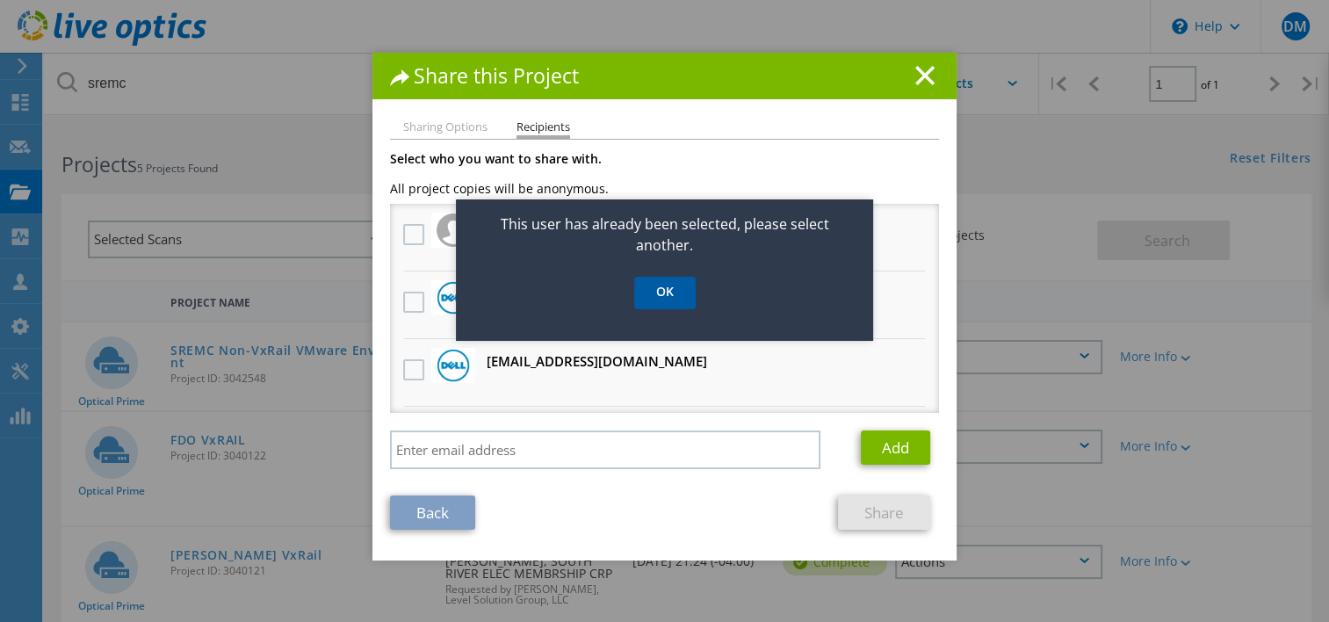
click at [679, 304] on link "OK" at bounding box center [664, 293] width 61 height 32
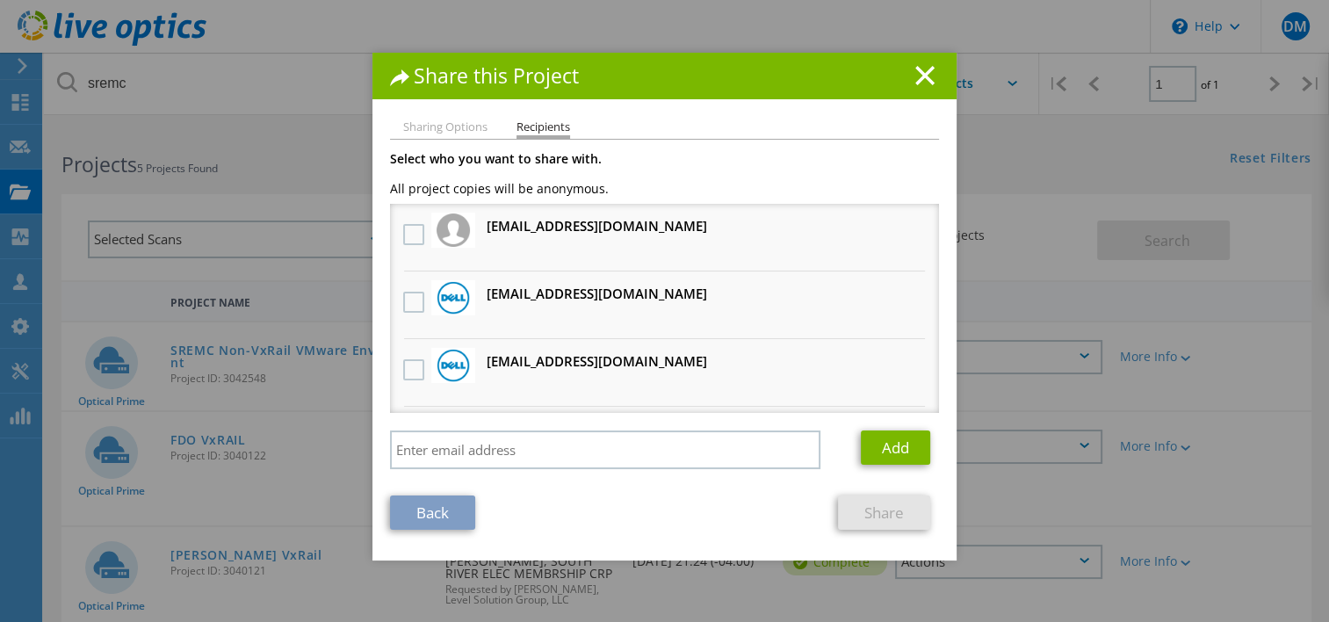
scroll to position [0, 0]
click at [450, 116] on div "Share this Project Sharing Options Recipients Link other users to this project …" at bounding box center [664, 307] width 584 height 508
click at [441, 123] on li "Sharing Options" at bounding box center [445, 128] width 84 height 14
click at [429, 133] on li "Sharing Options" at bounding box center [445, 128] width 84 height 14
click at [421, 539] on div "Sharing Options Recipients Link other users to this project Changes can be over…" at bounding box center [664, 340] width 584 height 439
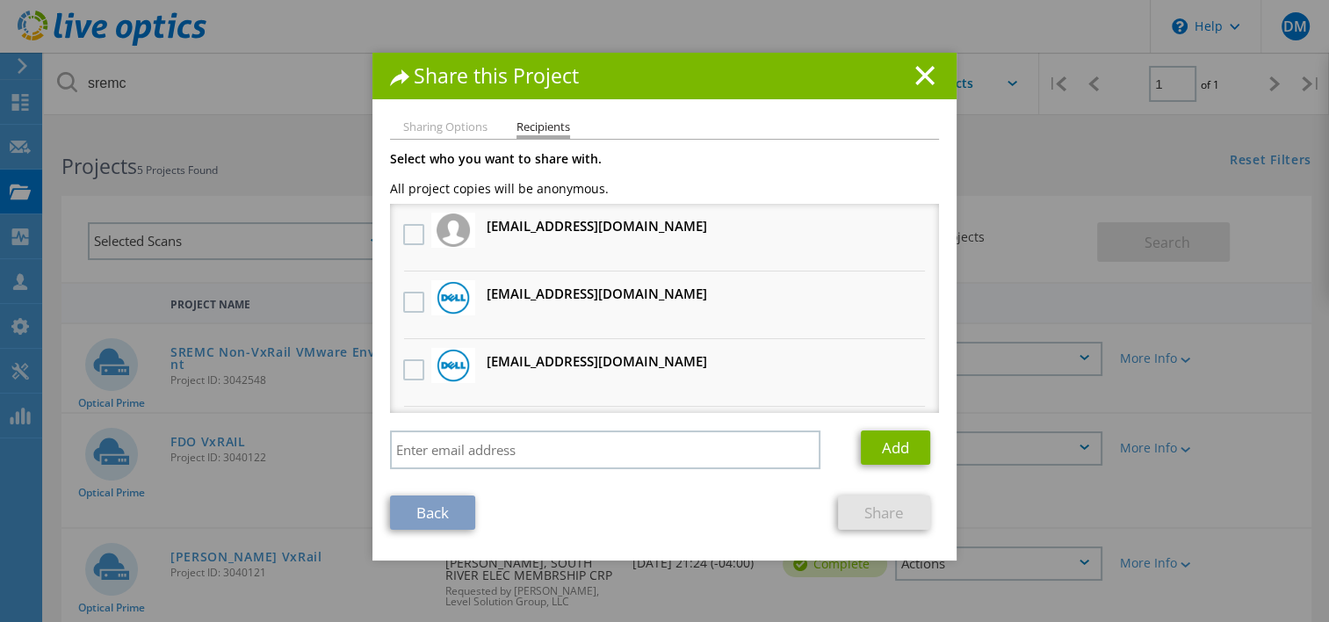
click at [437, 522] on link "Back" at bounding box center [432, 512] width 85 height 34
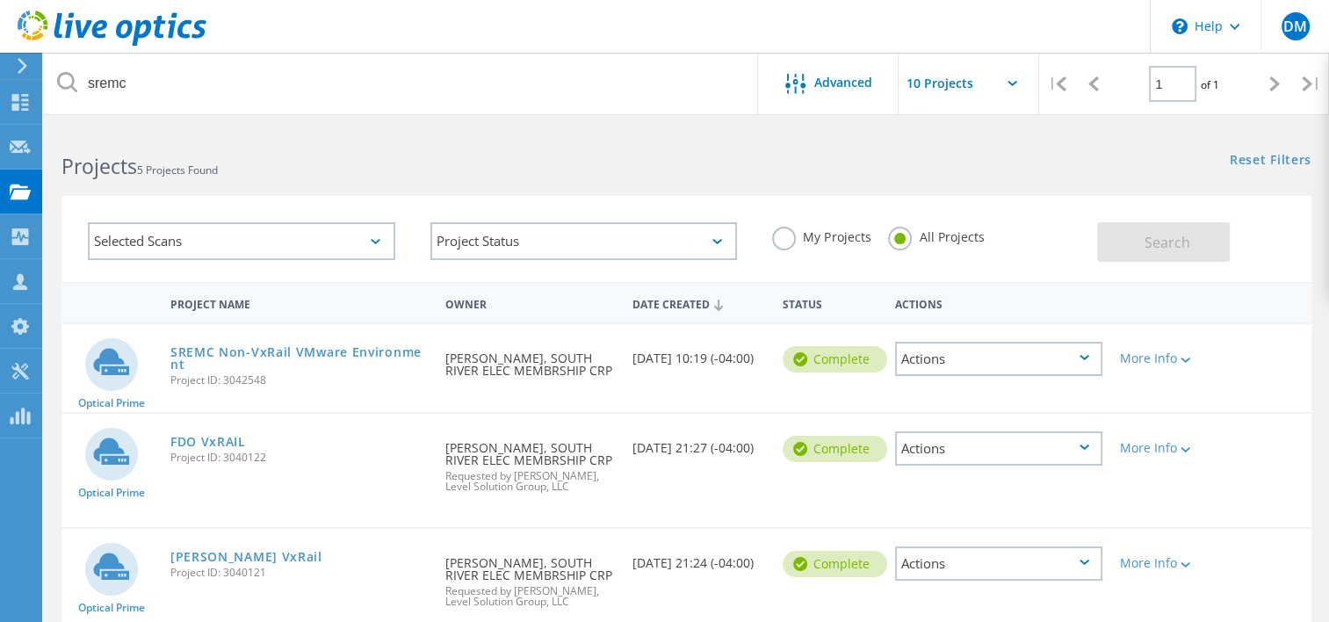
click at [955, 369] on div "Actions" at bounding box center [998, 359] width 207 height 34
click at [948, 371] on div "Share" at bounding box center [999, 372] width 204 height 27
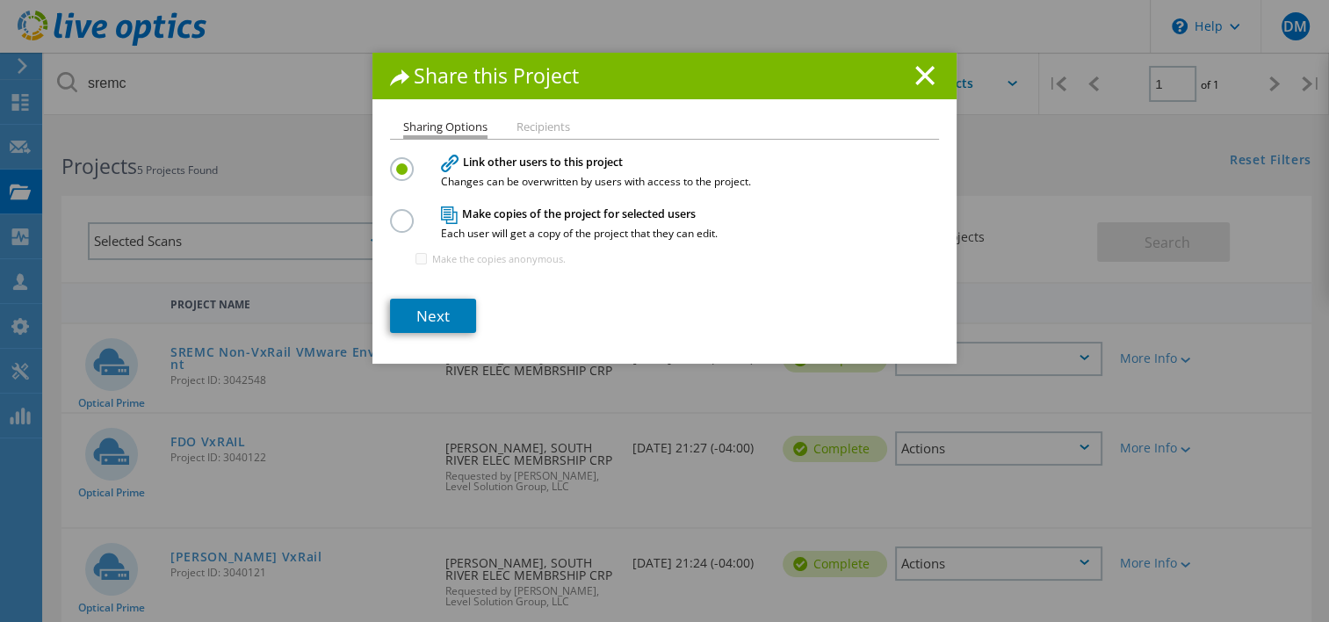
click at [526, 132] on li "Recipients" at bounding box center [543, 128] width 54 height 14
click at [436, 306] on link "Next" at bounding box center [433, 316] width 86 height 34
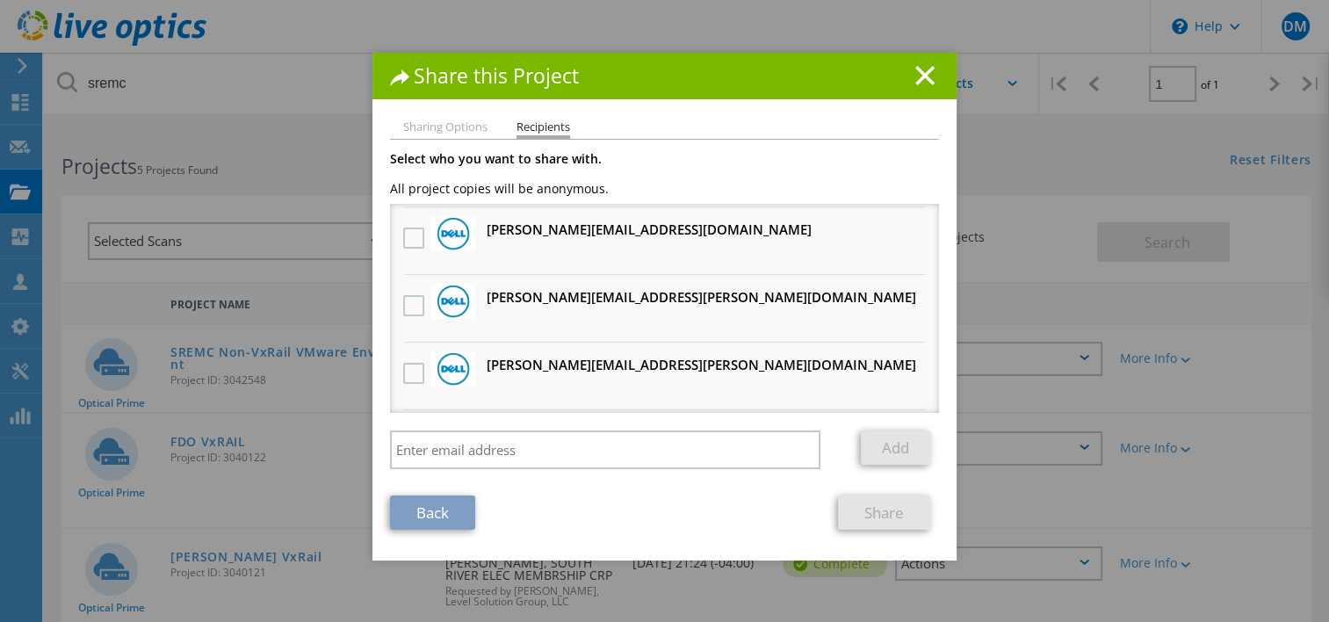
scroll to position [1731, 0]
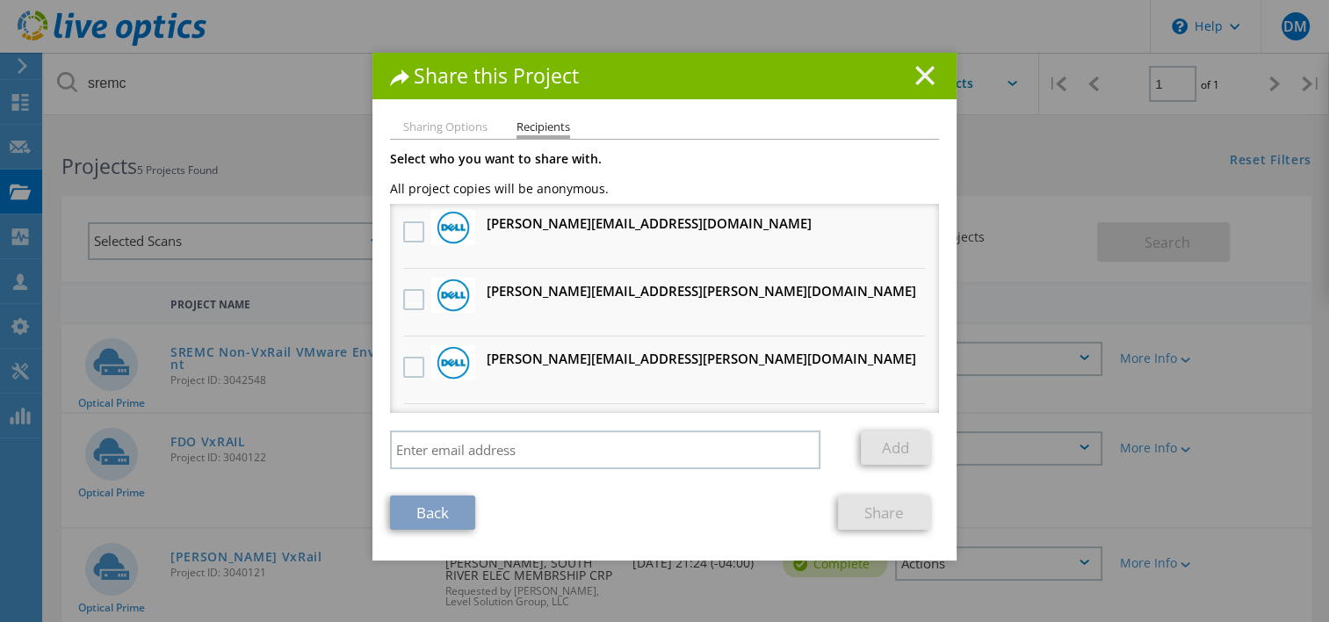
click at [916, 70] on icon at bounding box center [924, 75] width 19 height 19
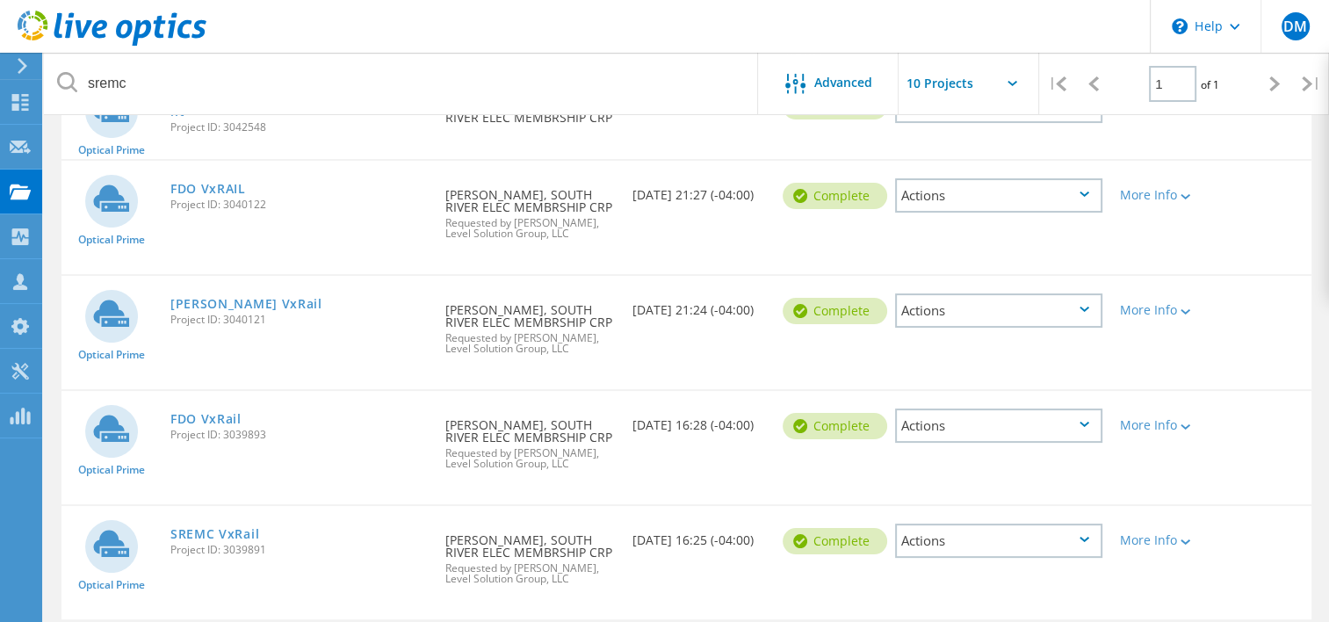
scroll to position [253, 0]
click at [1188, 191] on div at bounding box center [1183, 196] width 13 height 11
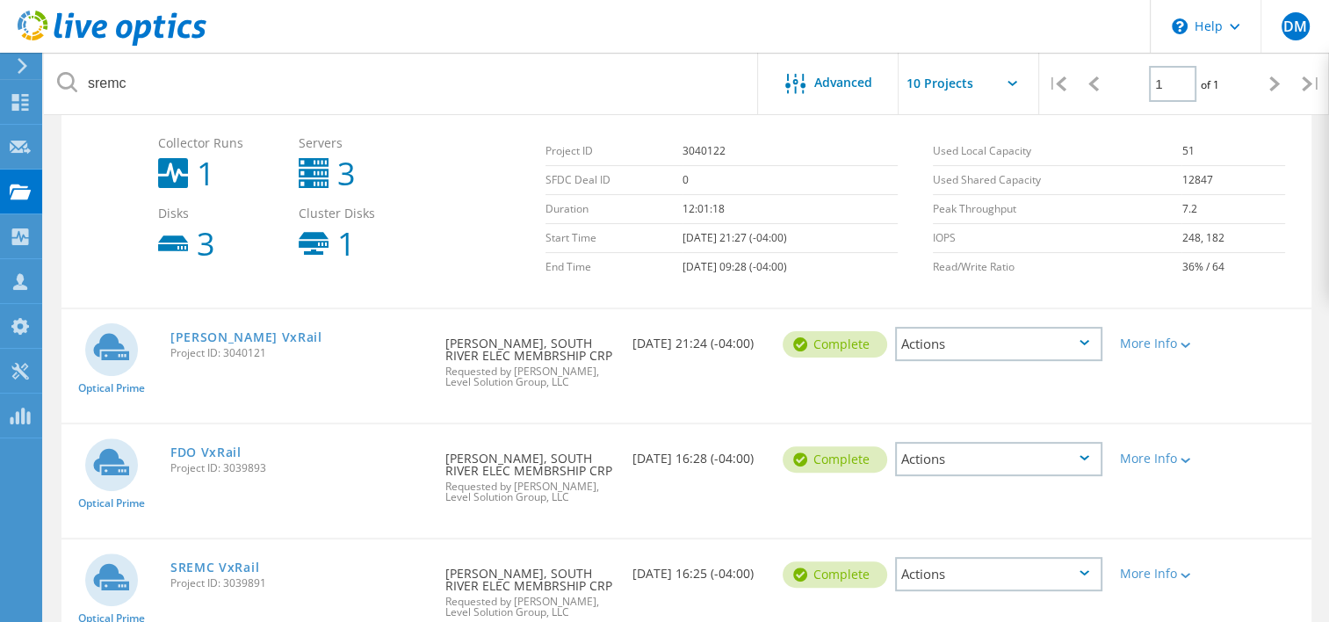
scroll to position [417, 0]
click at [1185, 463] on lo-svg-helper at bounding box center [1183, 459] width 13 height 15
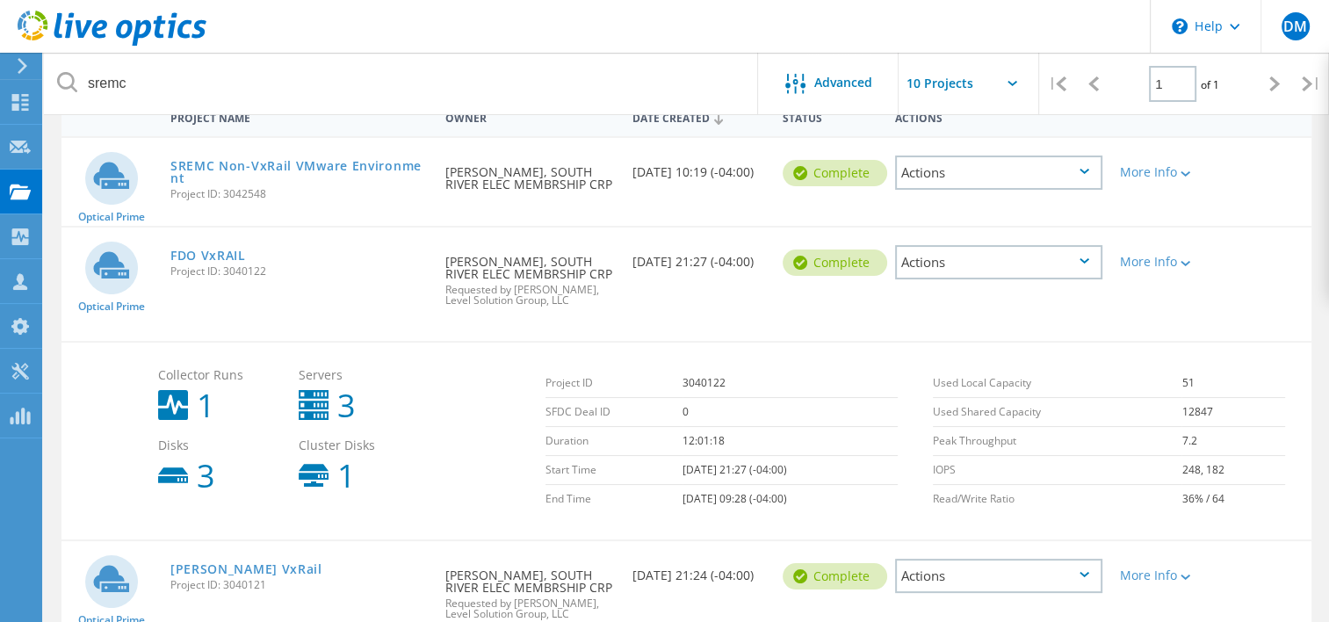
scroll to position [197, 0]
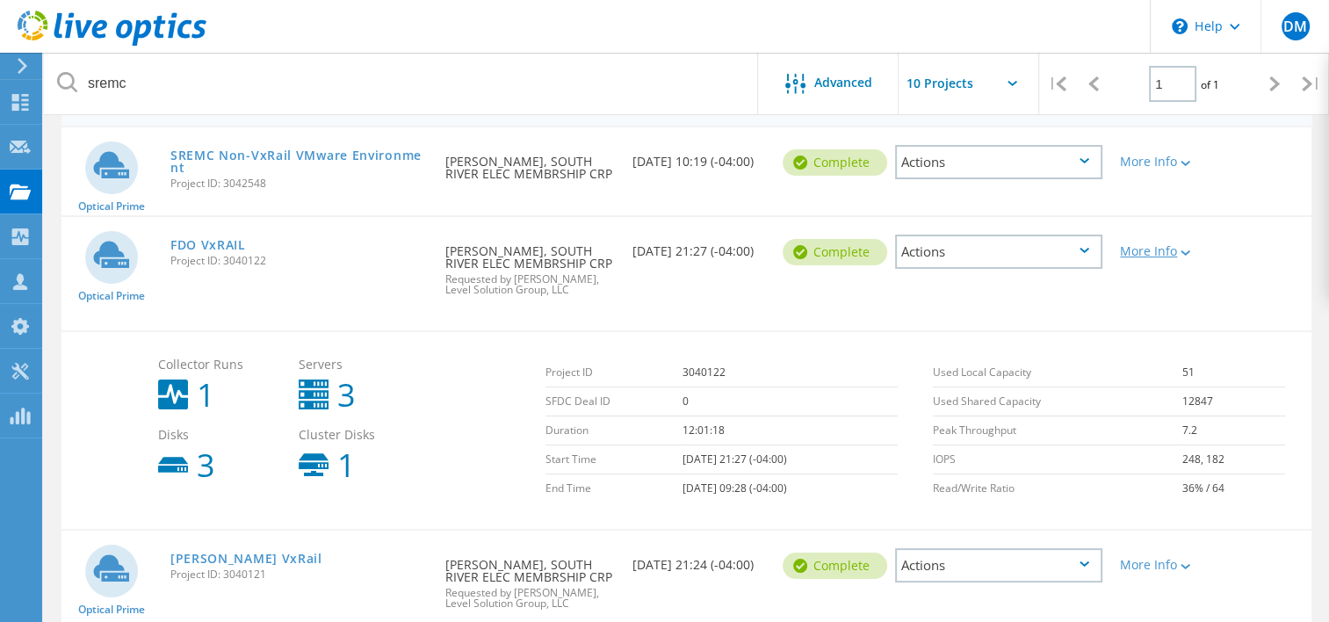
click at [1190, 252] on icon at bounding box center [1185, 252] width 10 height 5
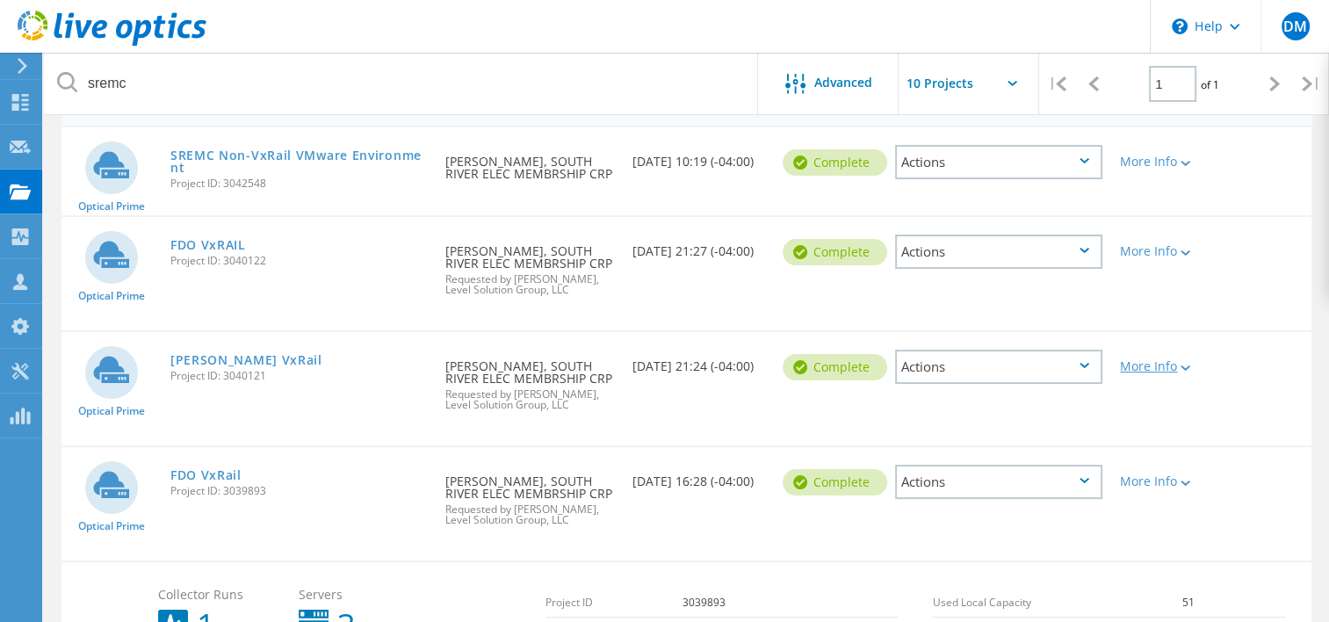
click at [1184, 365] on icon at bounding box center [1185, 367] width 10 height 5
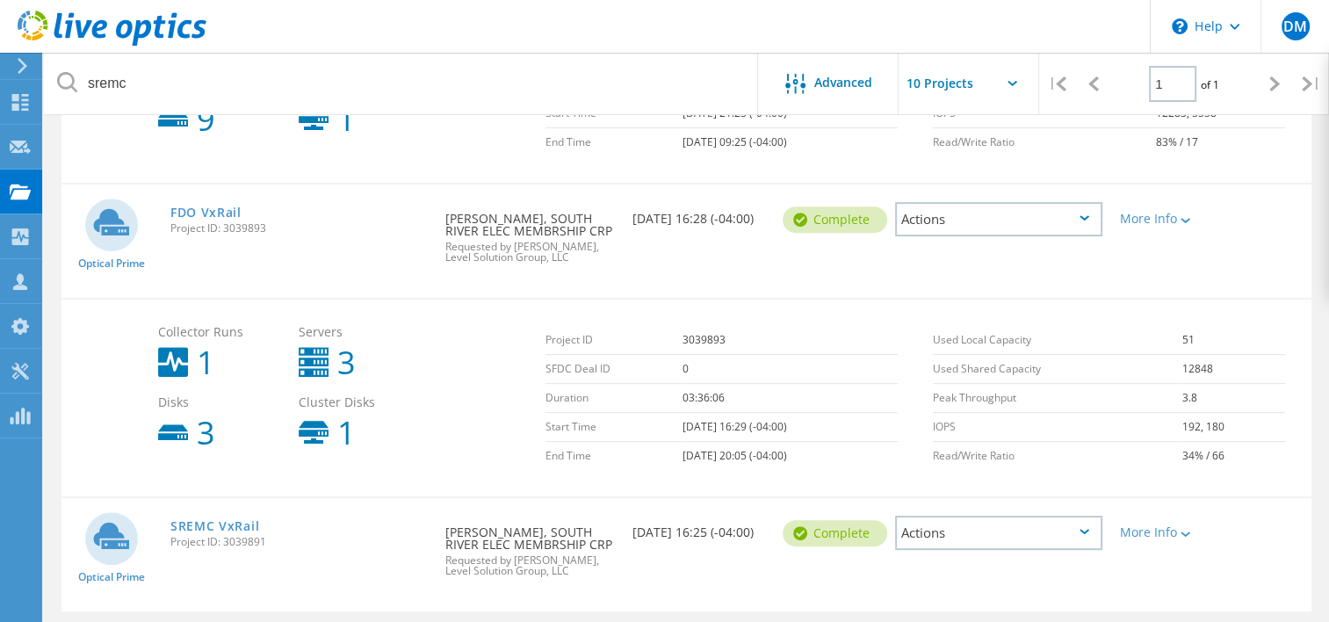
scroll to position [713, 0]
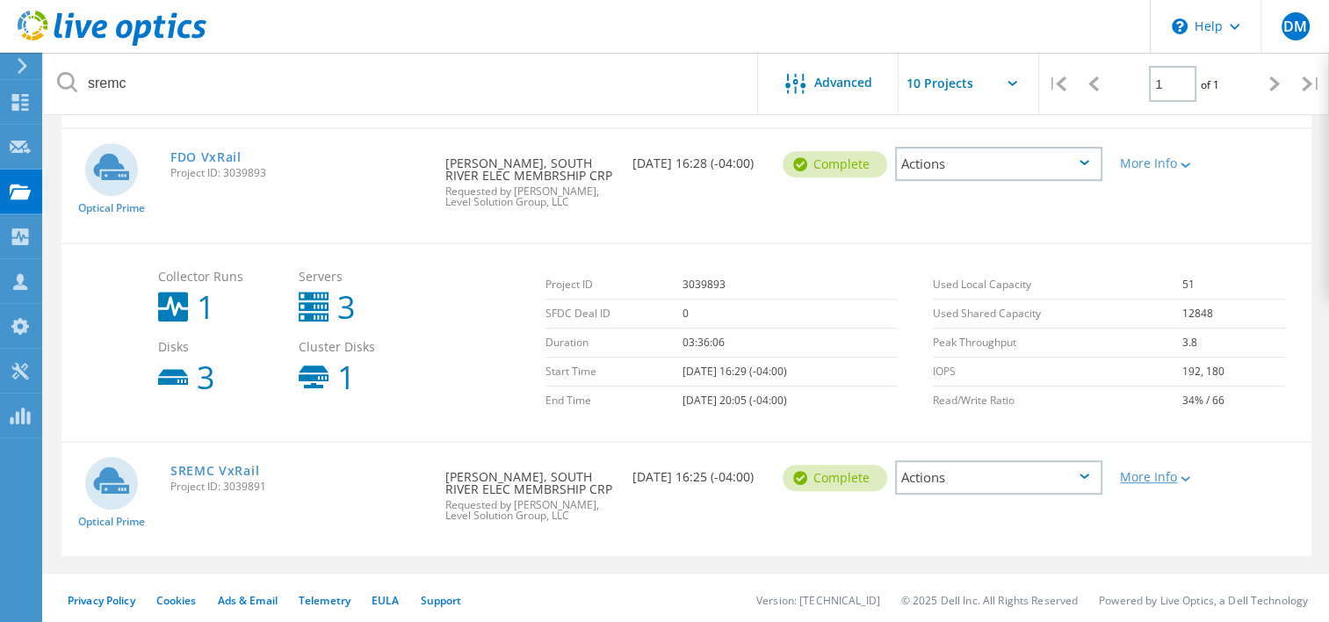
click at [1181, 474] on div at bounding box center [1183, 477] width 13 height 11
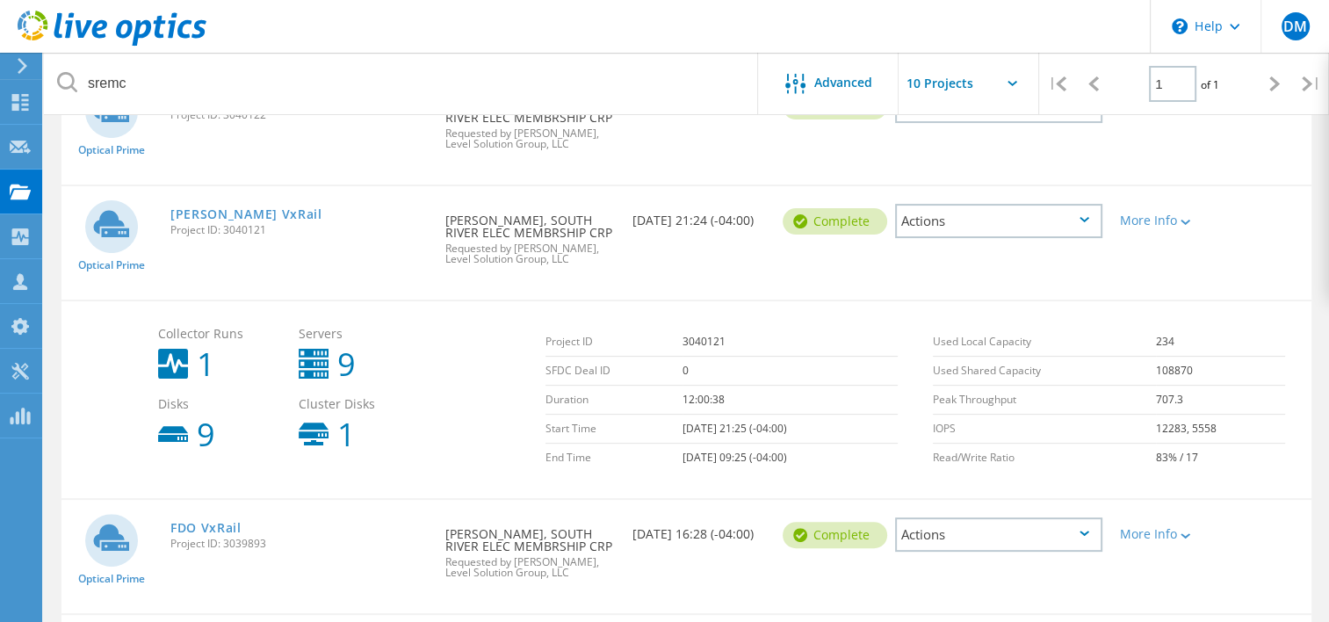
scroll to position [0, 0]
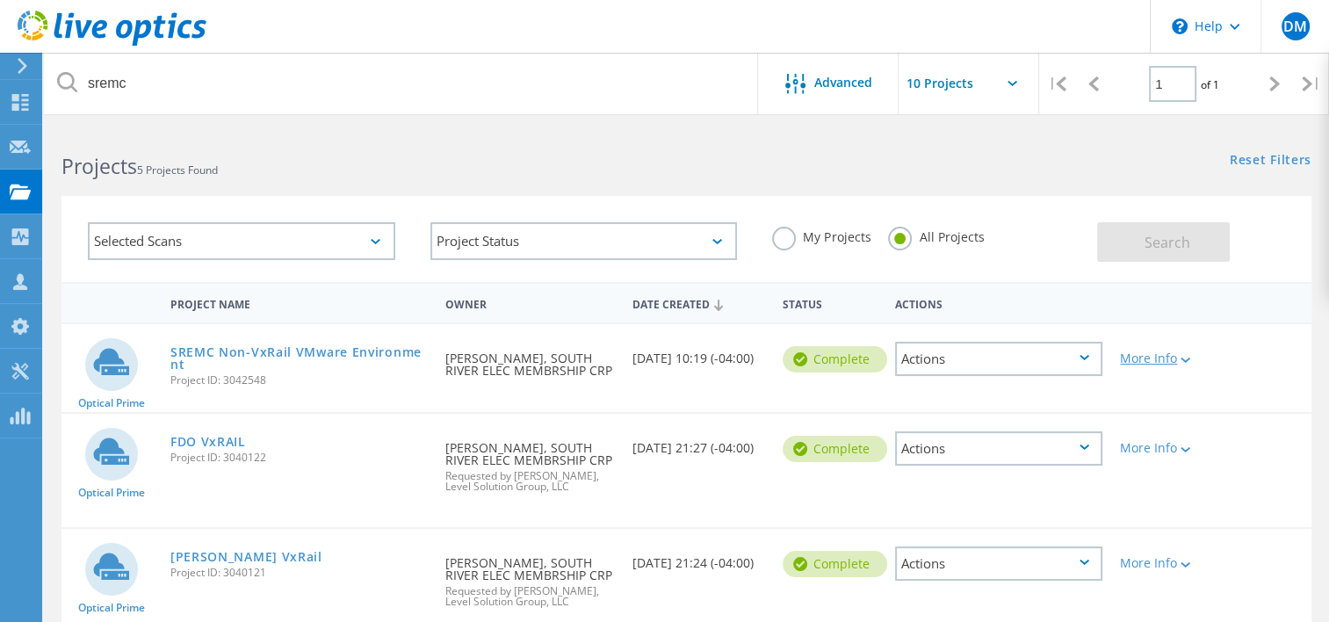
click at [1184, 360] on icon at bounding box center [1185, 359] width 10 height 5
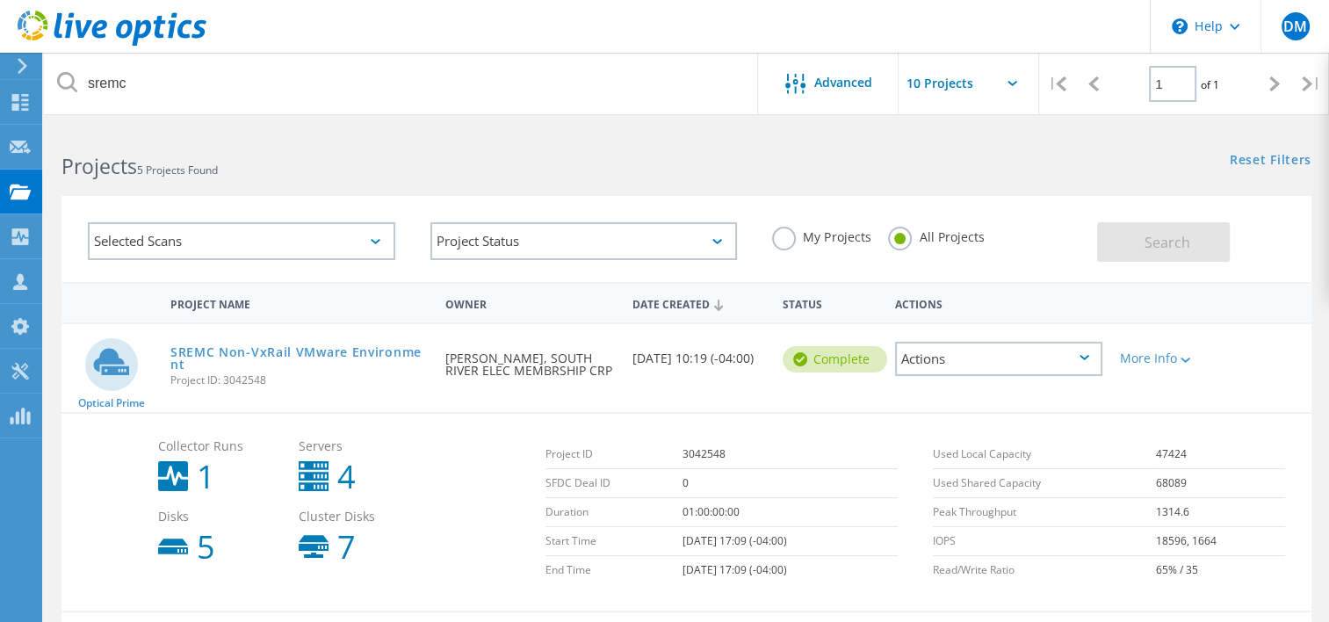
click at [19, 71] on use at bounding box center [23, 66] width 10 height 16
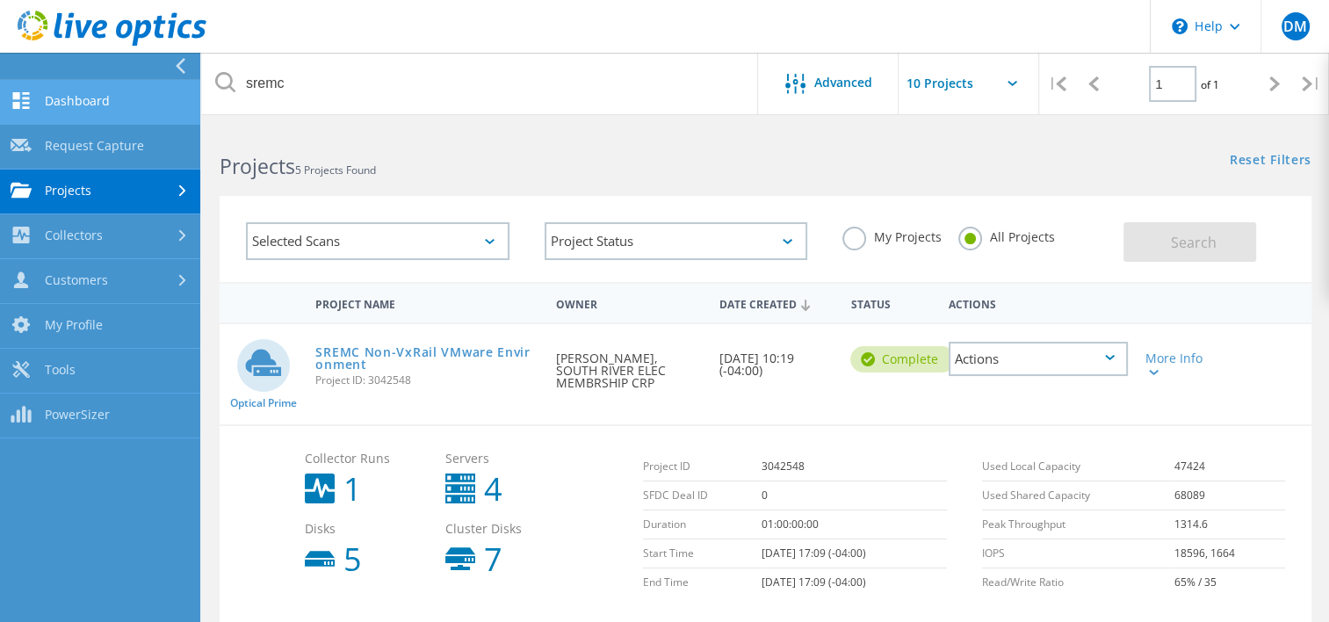
click at [48, 112] on link "Dashboard" at bounding box center [100, 102] width 200 height 45
